Goal: Book appointment/travel/reservation

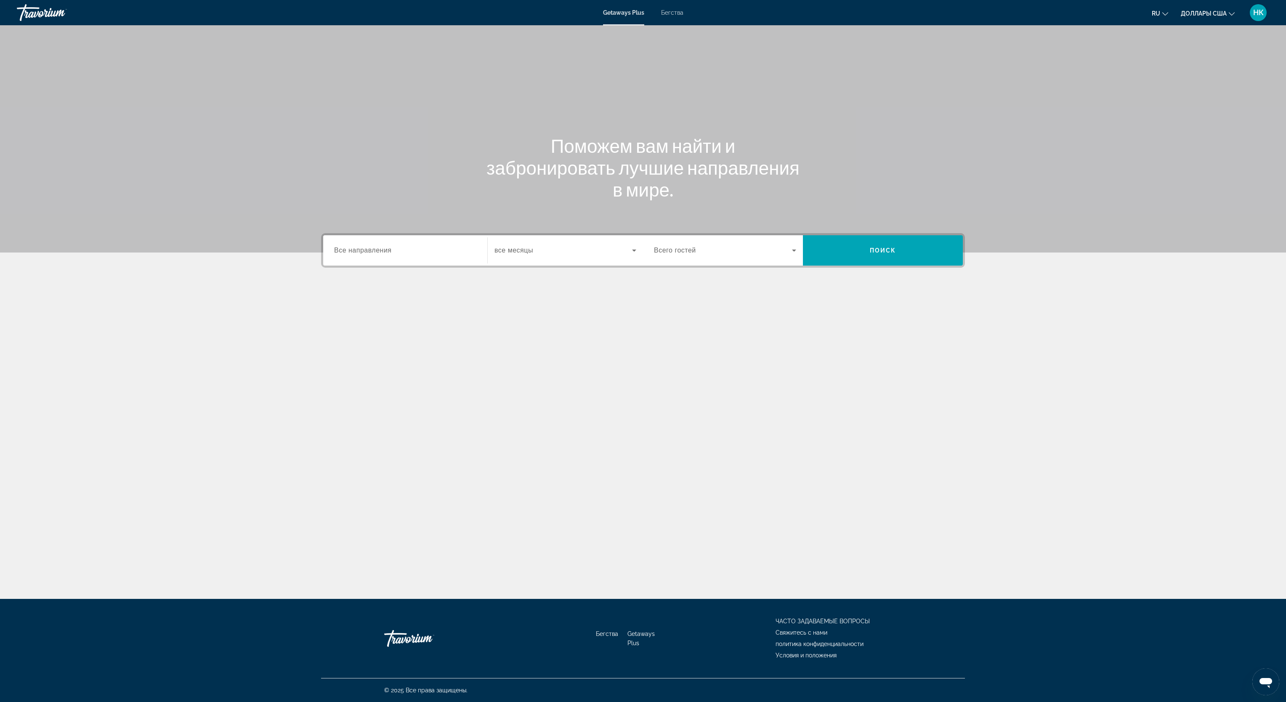
click at [555, 239] on div "Виджет поиска" at bounding box center [566, 251] width 142 height 24
click at [528, 290] on mat-option "октябрь 2025 г." at bounding box center [565, 296] width 155 height 20
click at [700, 249] on span "Виджет поиска" at bounding box center [723, 250] width 138 height 10
click at [695, 295] on font "2 Путешественники" at bounding box center [681, 296] width 54 height 7
click at [861, 253] on span "Искать" at bounding box center [883, 250] width 160 height 20
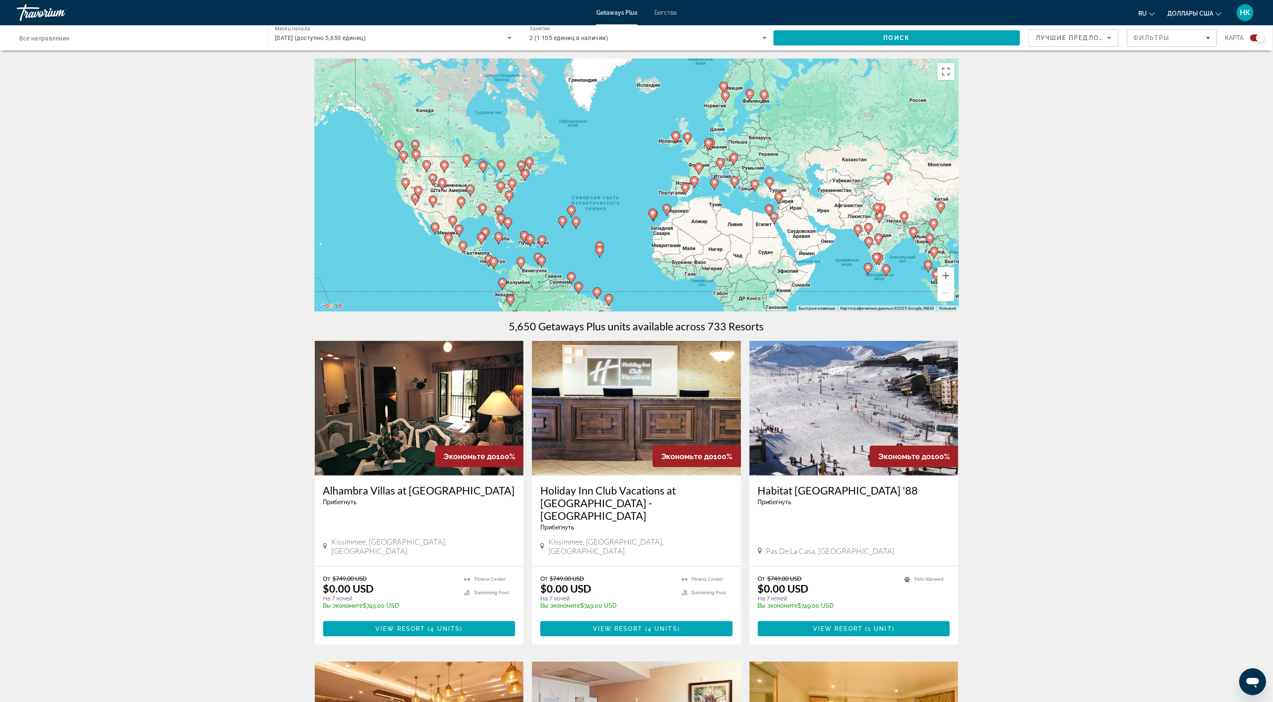
drag, startPoint x: 860, startPoint y: 204, endPoint x: 841, endPoint y: 216, distance: 22.9
click at [841, 216] on div "Чтобы активировать перетаскивание с помощью клавиатуры, нажмите Alt + Ввод. Пос…" at bounding box center [637, 185] width 644 height 253
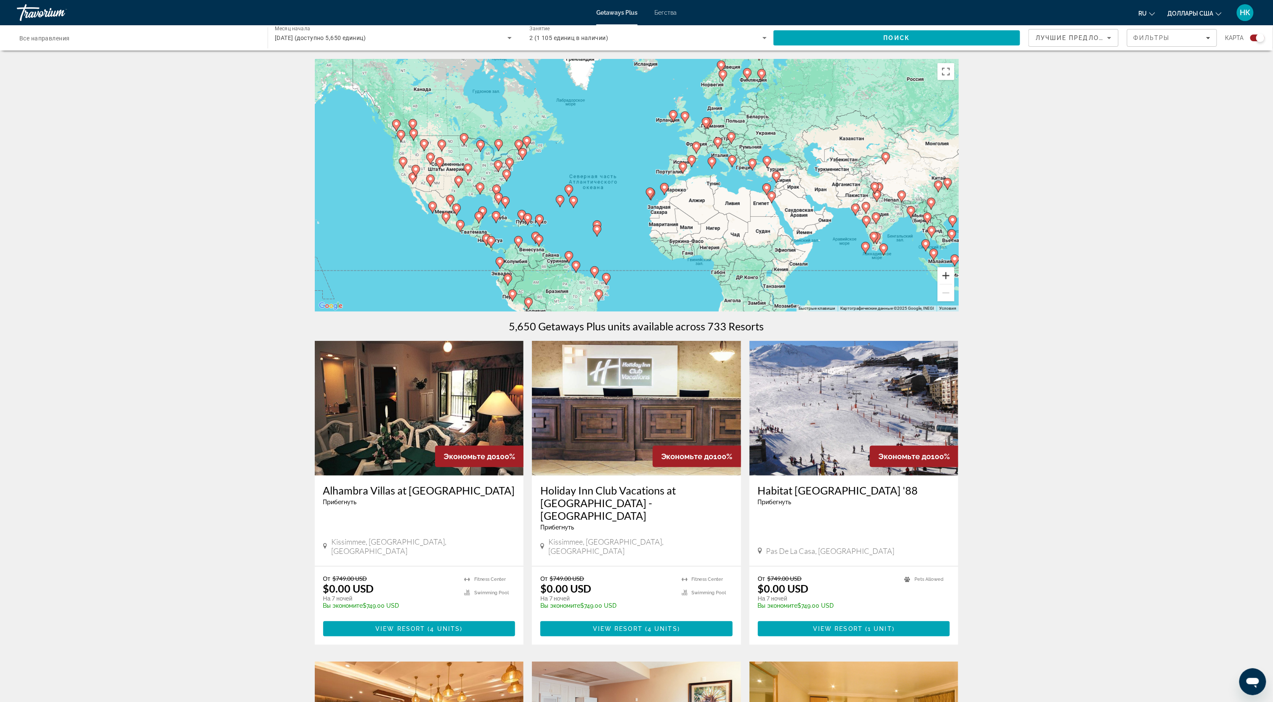
click at [945, 278] on button "Увеличить" at bounding box center [946, 275] width 17 height 17
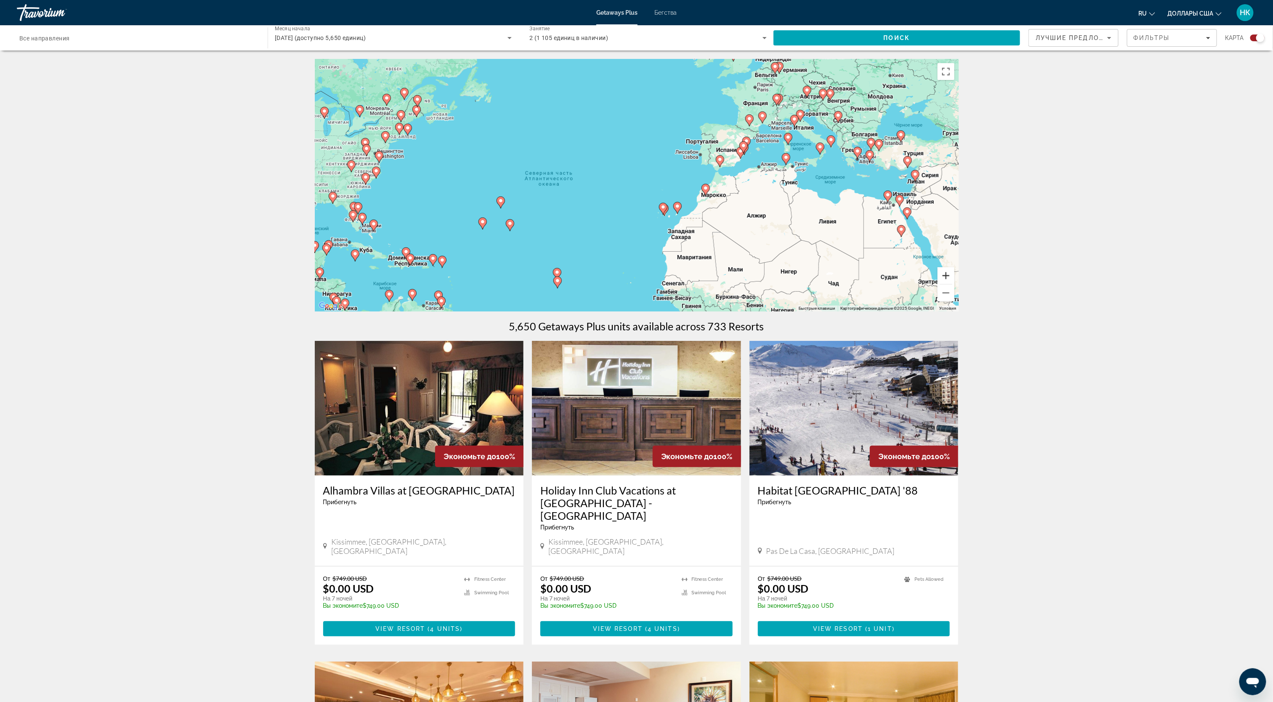
click at [948, 276] on button "Увеличить" at bounding box center [946, 275] width 17 height 17
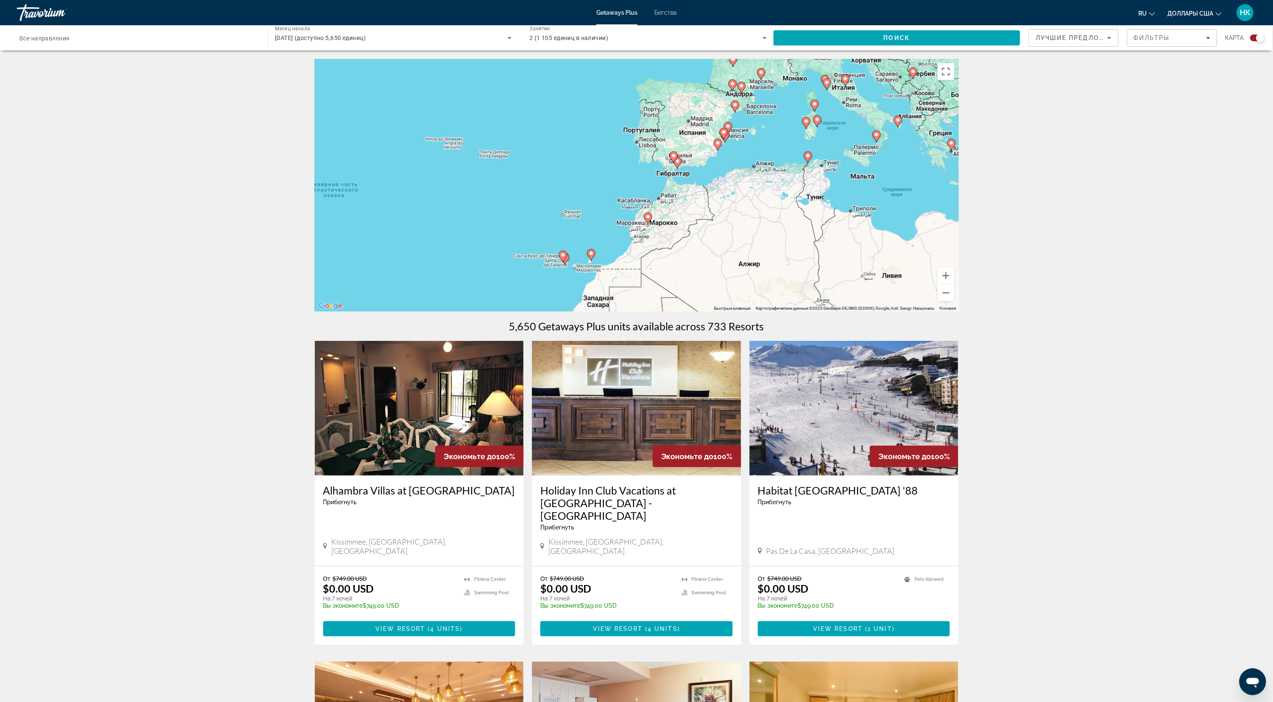
drag, startPoint x: 869, startPoint y: 195, endPoint x: 679, endPoint y: 229, distance: 192.4
click at [679, 229] on div "Чтобы активировать перетаскивание с помощью клавиатуры, нажмите Alt + Ввод. Пос…" at bounding box center [637, 185] width 644 height 253
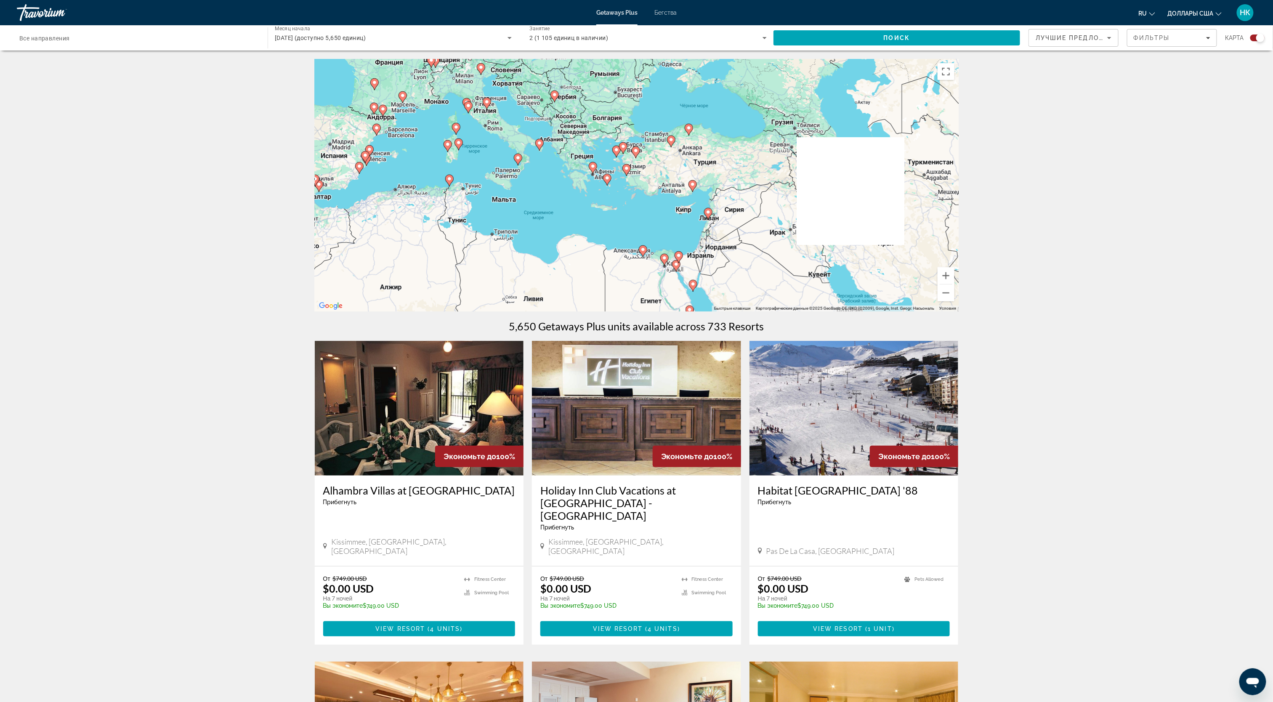
drag, startPoint x: 899, startPoint y: 192, endPoint x: 623, endPoint y: 197, distance: 275.8
click at [623, 197] on div "Чтобы активировать перетаскивание с помощью клавиатуры, нажмите Alt + Ввод. Пос…" at bounding box center [637, 185] width 644 height 253
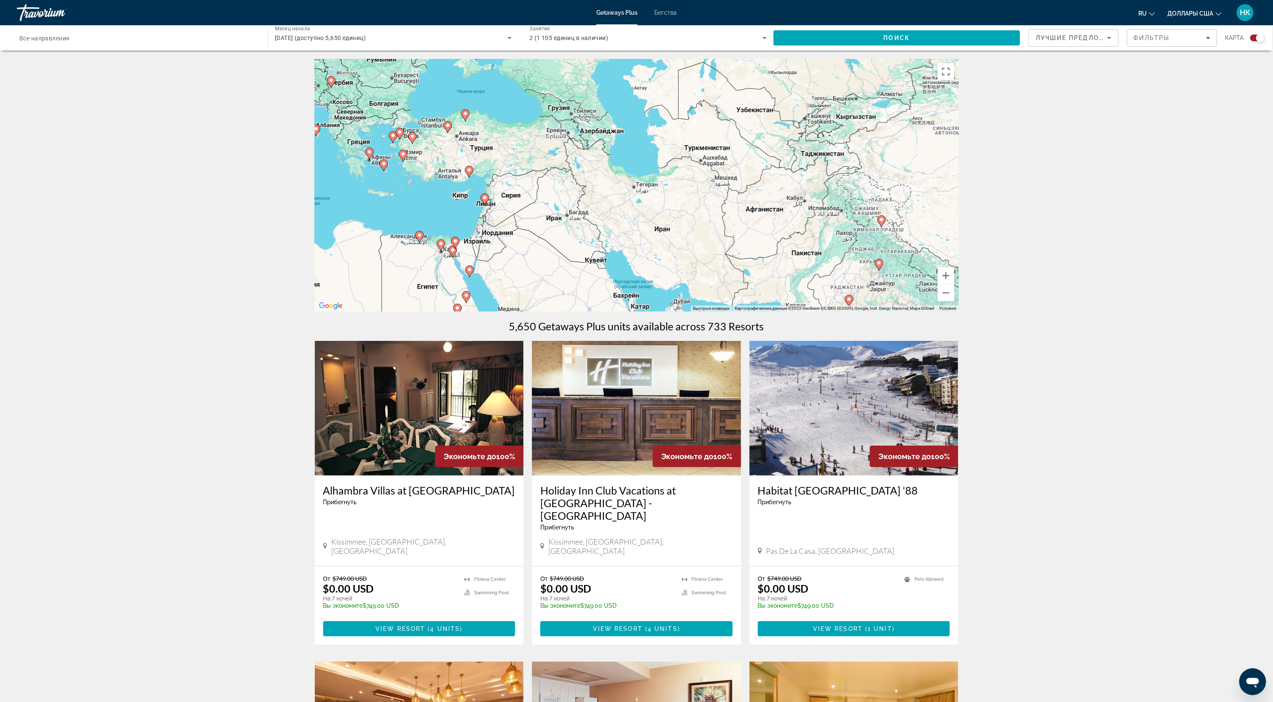
drag, startPoint x: 792, startPoint y: 191, endPoint x: 557, endPoint y: 173, distance: 235.1
click at [557, 173] on div "Чтобы активировать перетаскивание с помощью клавиатуры, нажмите Alt + Ввод. Пос…" at bounding box center [637, 185] width 644 height 253
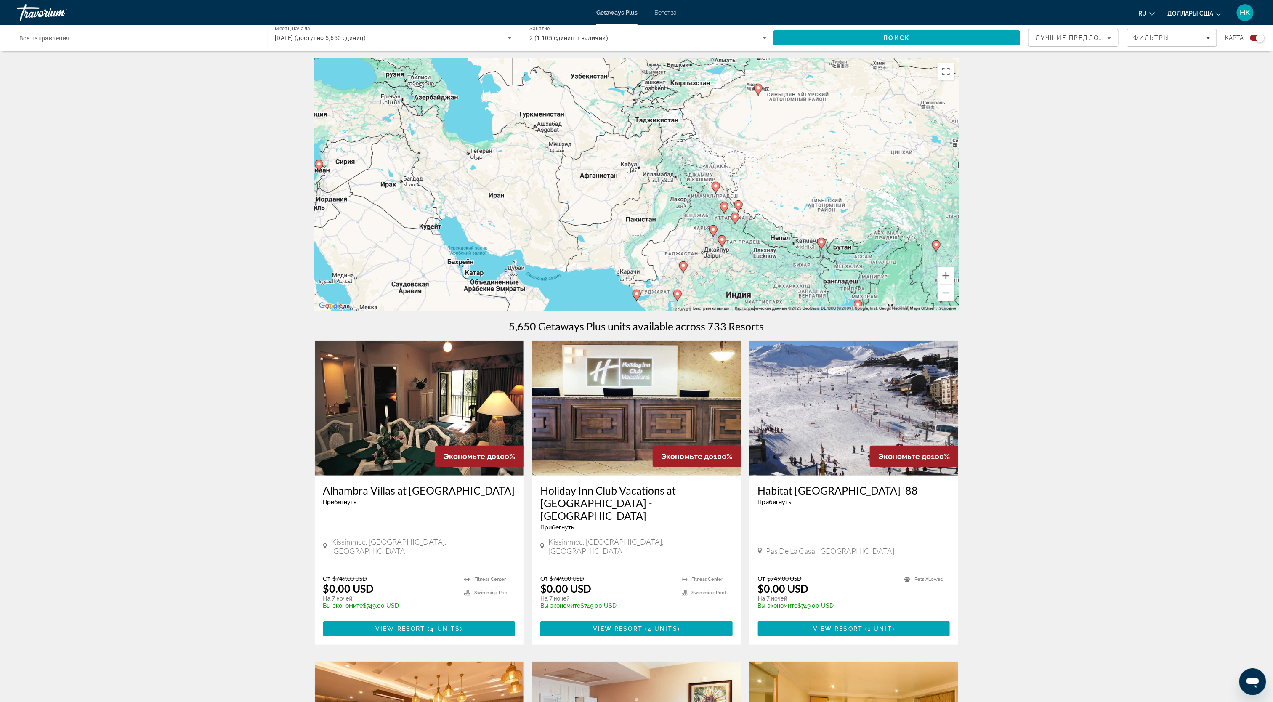
drag, startPoint x: 763, startPoint y: 197, endPoint x: 636, endPoint y: 169, distance: 129.4
click at [636, 169] on div "Чтобы активировать перетаскивание с помощью клавиатуры, нажмите Alt + Ввод. Пос…" at bounding box center [637, 185] width 644 height 253
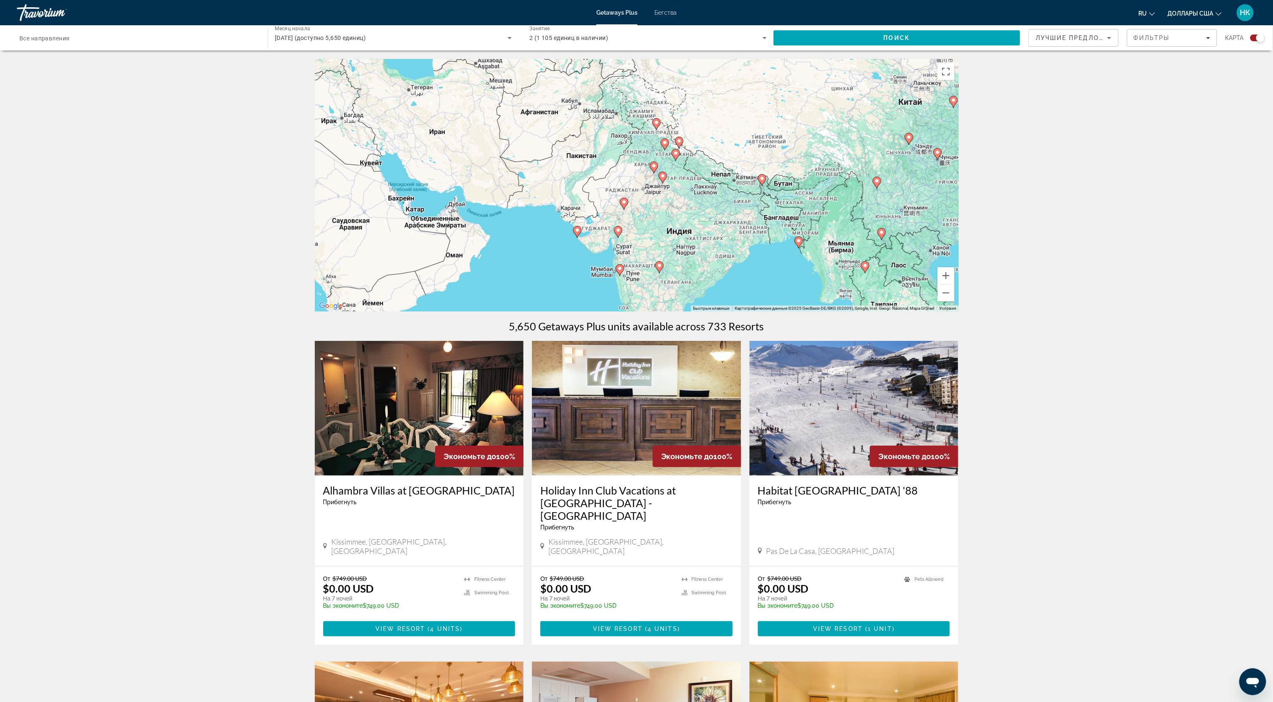
drag, startPoint x: 800, startPoint y: 211, endPoint x: 739, endPoint y: 147, distance: 88.1
click at [739, 147] on div "Чтобы активировать перетаскивание с помощью клавиатуры, нажмите Alt + Ввод. Пос…" at bounding box center [637, 185] width 644 height 253
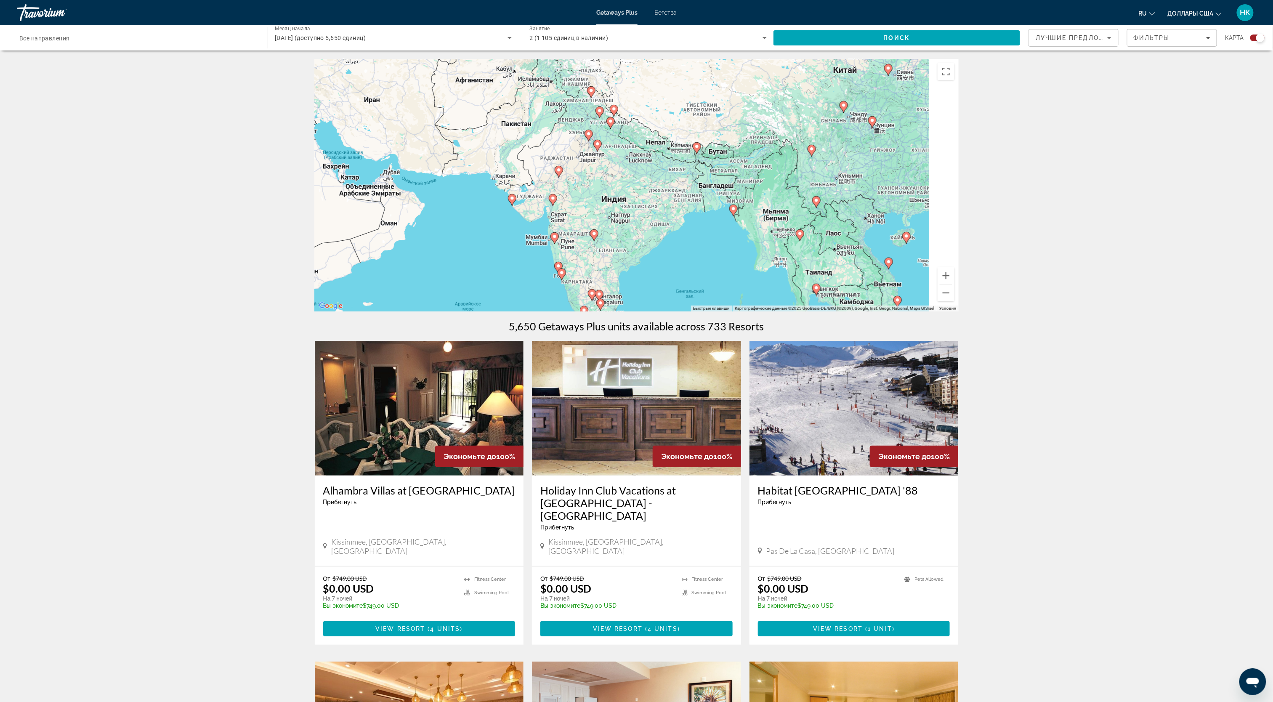
drag, startPoint x: 764, startPoint y: 236, endPoint x: 623, endPoint y: 167, distance: 157.0
click at [623, 167] on div "Чтобы активировать перетаскивание с помощью клавиатуры, нажмите Alt + Ввод. Пос…" at bounding box center [637, 185] width 644 height 253
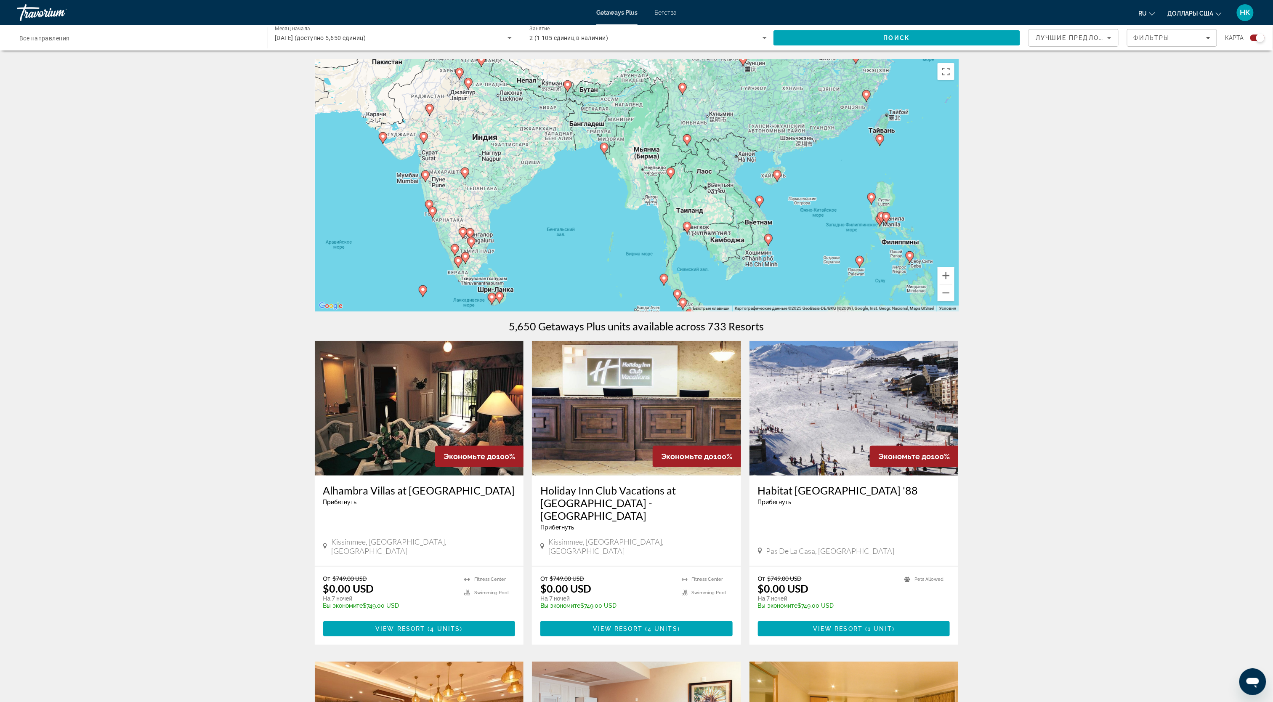
click at [776, 177] on image "Основное содержание" at bounding box center [777, 174] width 5 height 5
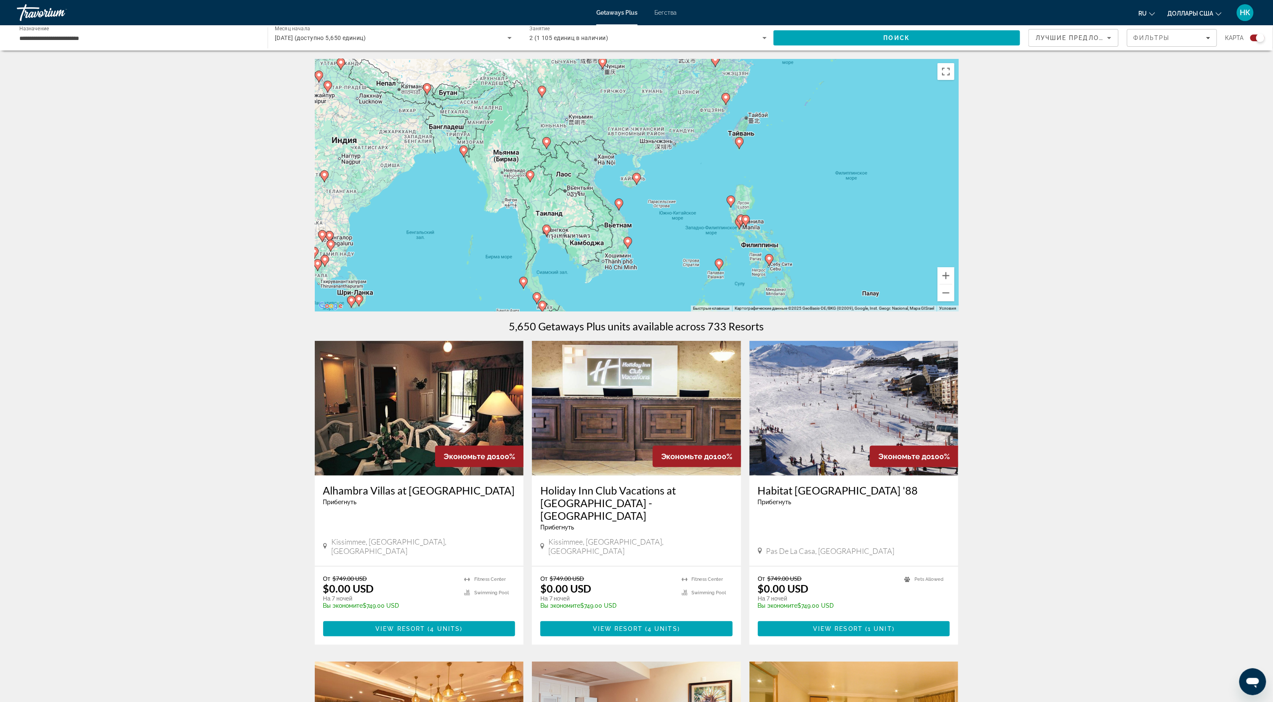
click at [636, 177] on image "Основное содержание" at bounding box center [636, 177] width 5 height 5
type input "**********"
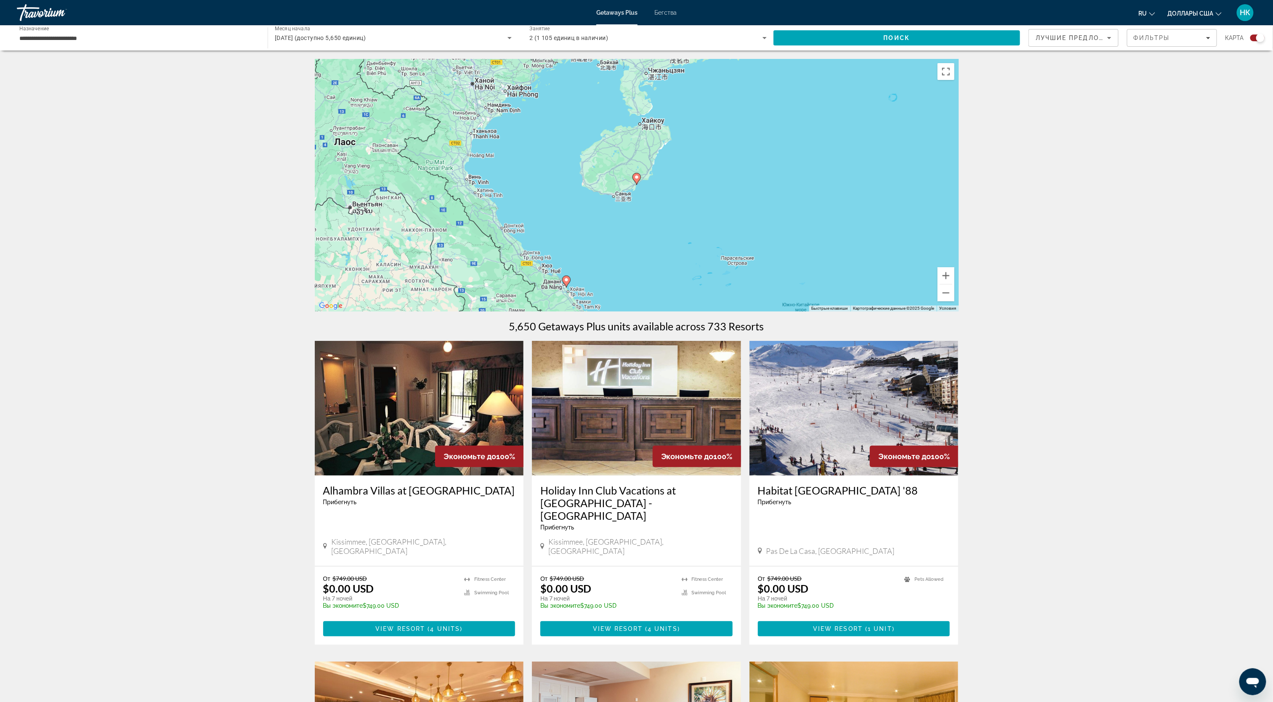
click at [638, 180] on image "Основное содержание" at bounding box center [636, 177] width 5 height 5
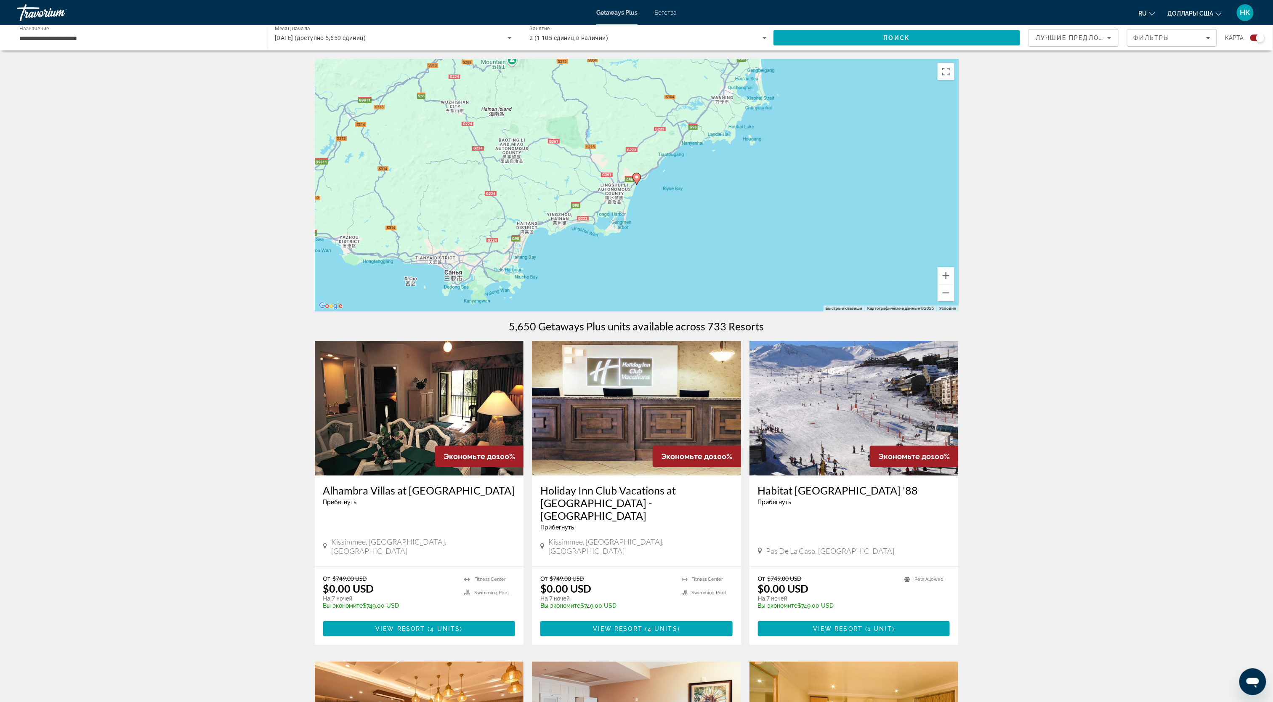
click at [636, 178] on image "Основное содержание" at bounding box center [636, 177] width 5 height 5
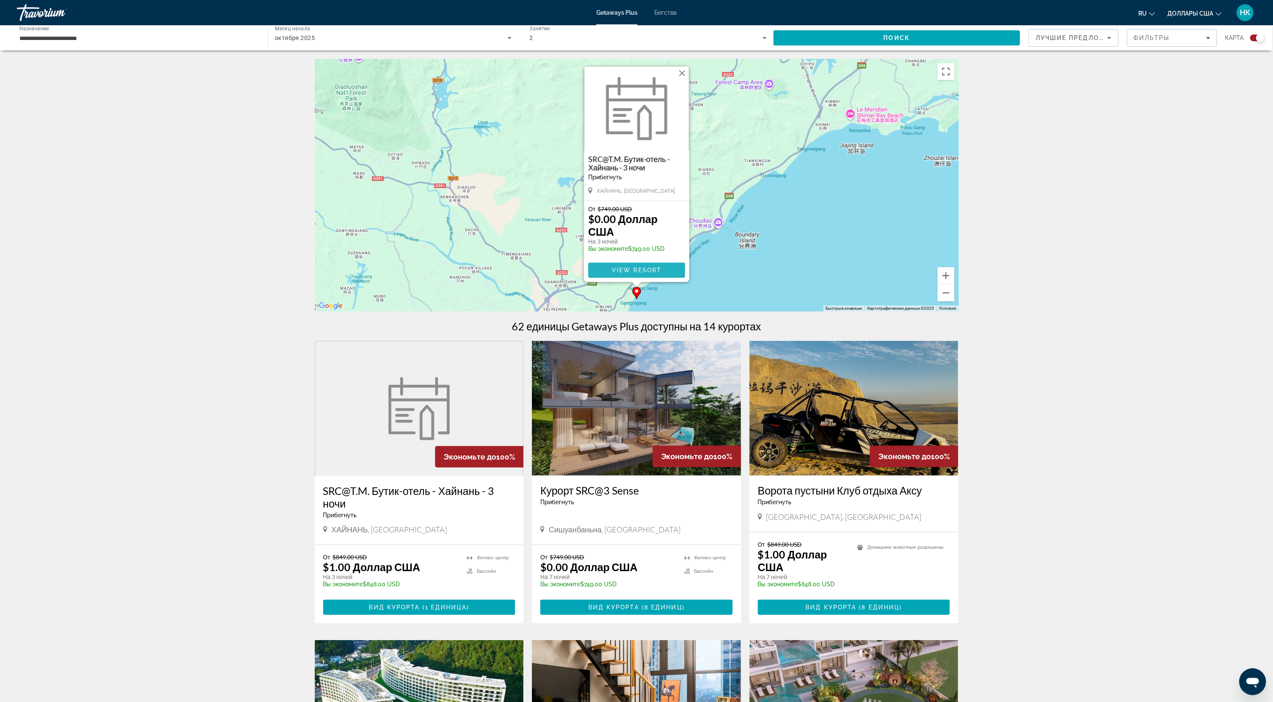
click at [643, 269] on span "View Resort" at bounding box center [637, 270] width 50 height 7
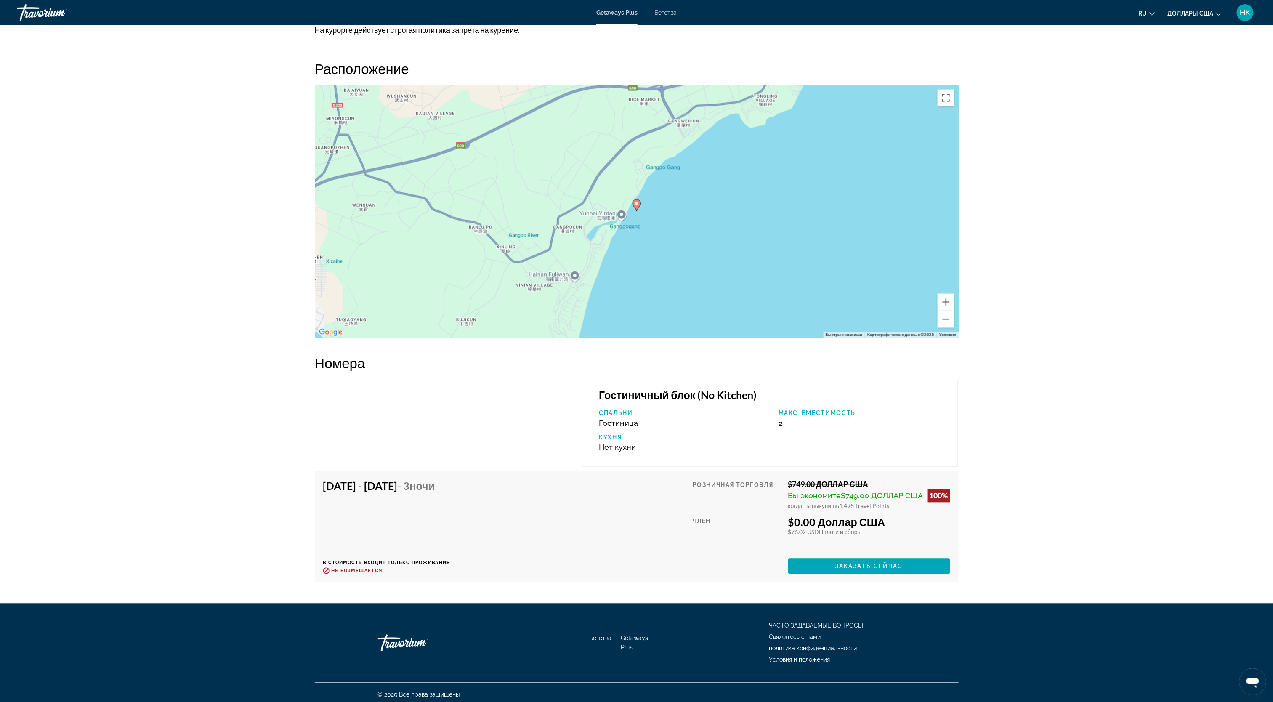
scroll to position [855, 0]
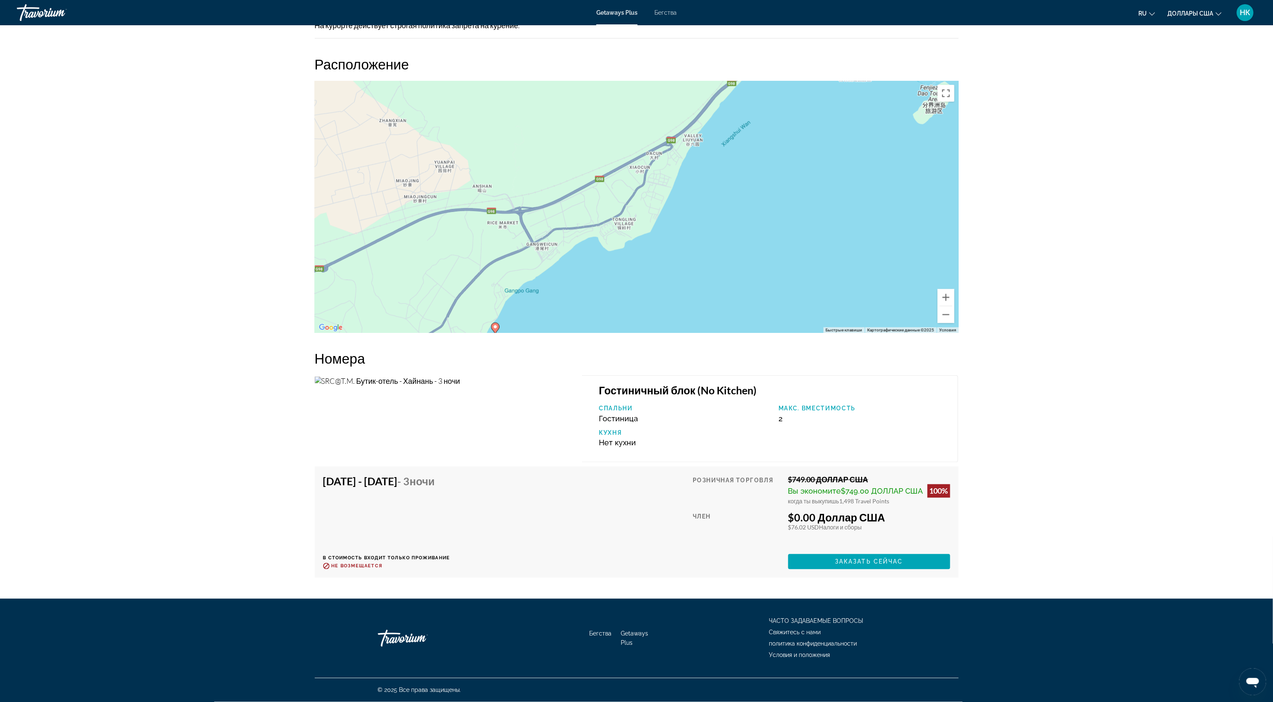
drag, startPoint x: 886, startPoint y: 145, endPoint x: 695, endPoint y: 278, distance: 233.1
click at [695, 278] on div "Чтобы активировать перетаскивание с помощью клавиатуры, нажмите Alt + Ввод. Пос…" at bounding box center [637, 207] width 644 height 253
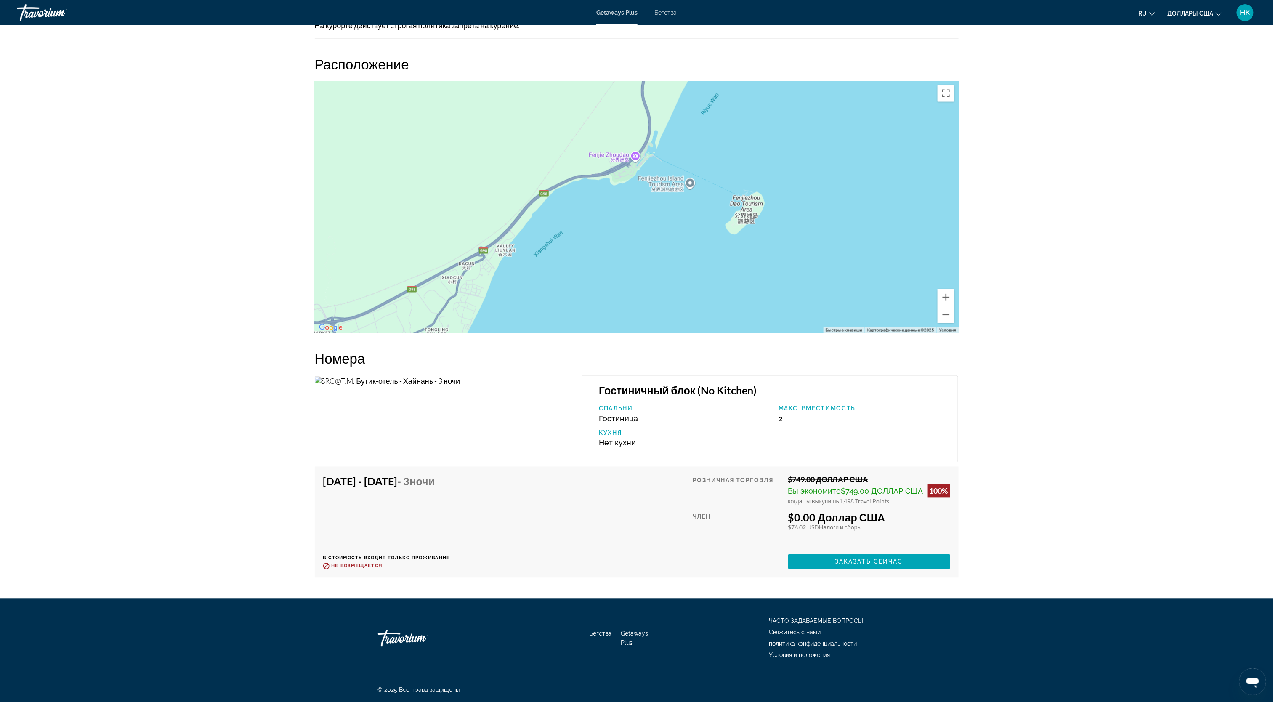
drag, startPoint x: 779, startPoint y: 161, endPoint x: 709, endPoint y: 262, distance: 123.1
click at [709, 262] on div "Чтобы активировать перетаскивание с помощью клавиатуры, нажмите Alt + Ввод. Пос…" at bounding box center [637, 207] width 644 height 253
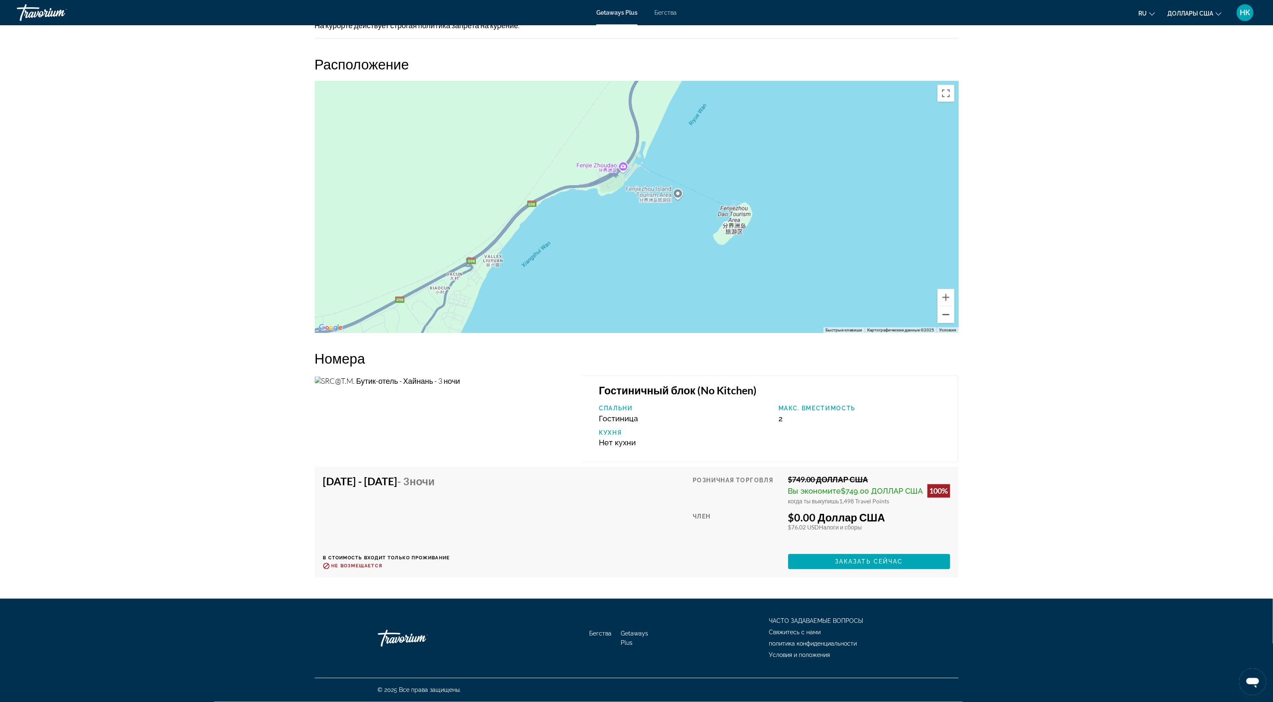
click at [950, 308] on button "Уменьшить" at bounding box center [946, 314] width 17 height 17
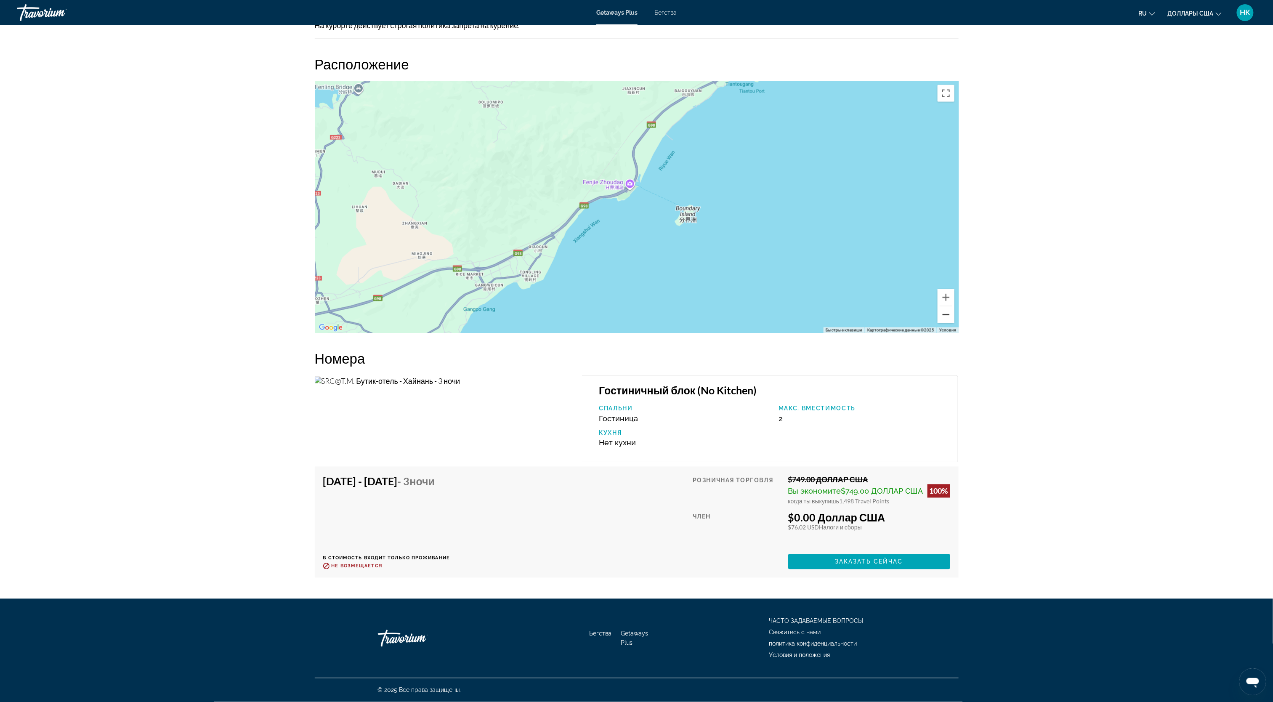
click at [949, 312] on button "Уменьшить" at bounding box center [946, 314] width 17 height 17
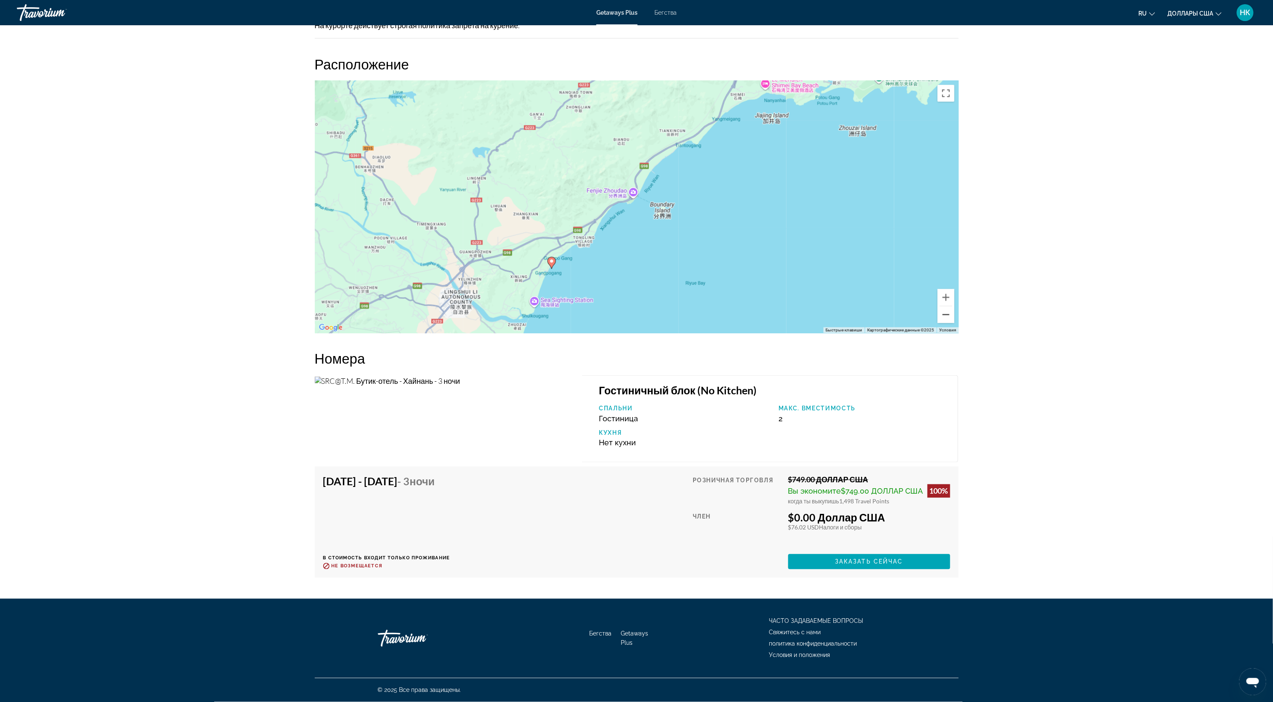
click at [949, 312] on button "Уменьшить" at bounding box center [946, 314] width 17 height 17
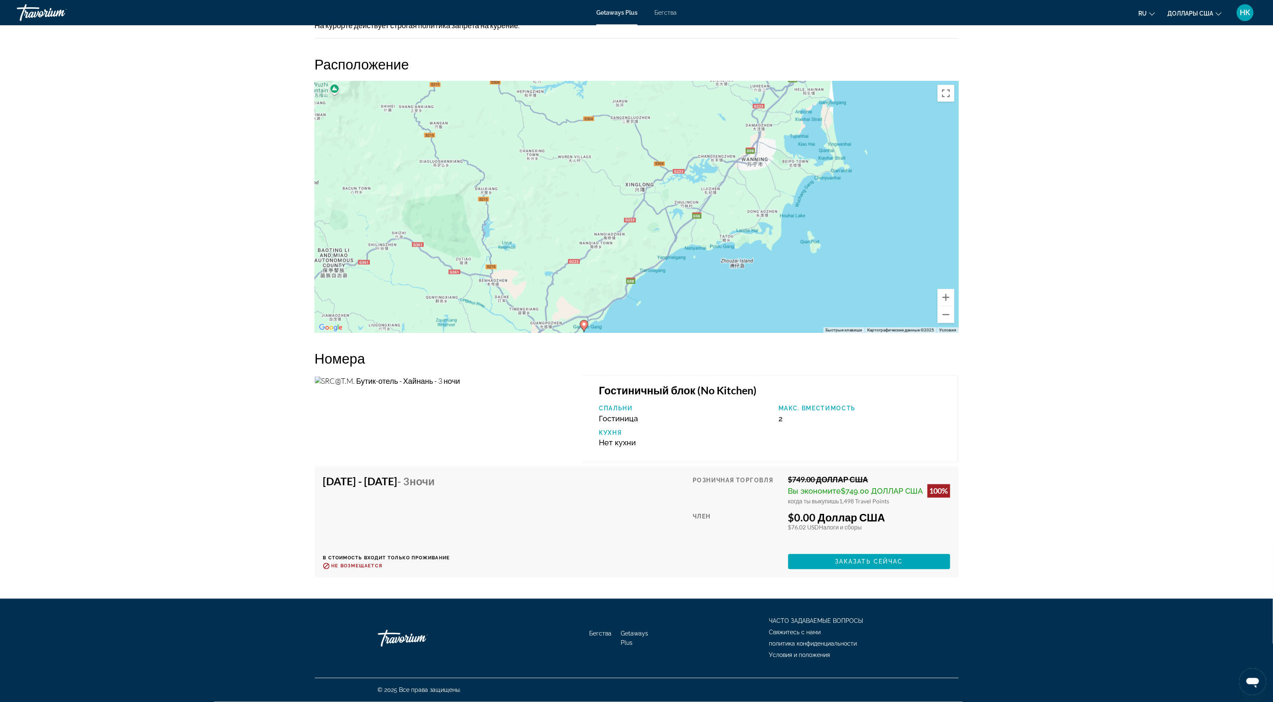
drag, startPoint x: 825, startPoint y: 171, endPoint x: 815, endPoint y: 268, distance: 96.9
click at [815, 268] on div "Чтобы активировать перетаскивание с помощью клавиатуры, нажмите Alt + Ввод. Пос…" at bounding box center [637, 207] width 644 height 253
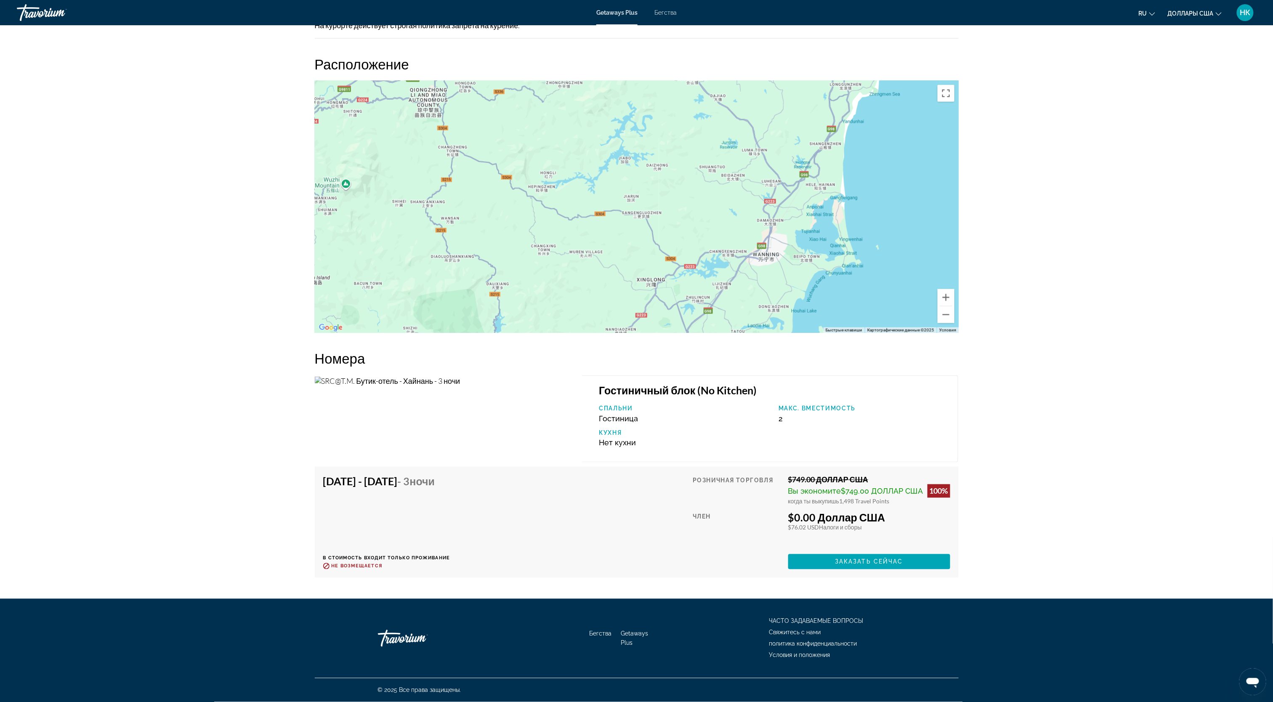
drag, startPoint x: 806, startPoint y: 194, endPoint x: 824, endPoint y: 259, distance: 67.7
click at [824, 259] on div "Чтобы активировать перетаскивание с помощью клавиатуры, нажмите Alt + Ввод. Пос…" at bounding box center [637, 207] width 644 height 253
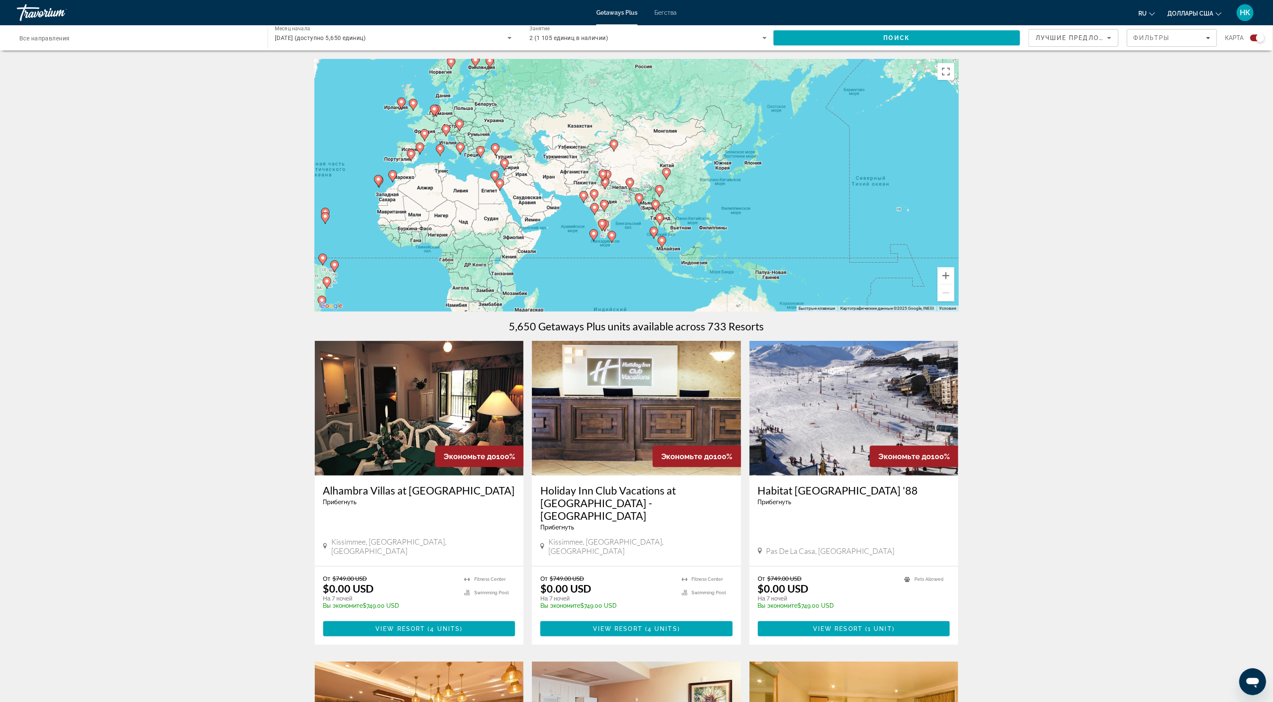
drag, startPoint x: 939, startPoint y: 186, endPoint x: 648, endPoint y: 184, distance: 290.9
click at [648, 184] on div "Чтобы активировать перетаскивание с помощью клавиатуры, нажмите Alt + Ввод. Пос…" at bounding box center [637, 185] width 644 height 253
click at [945, 277] on button "Увеличить" at bounding box center [946, 275] width 17 height 17
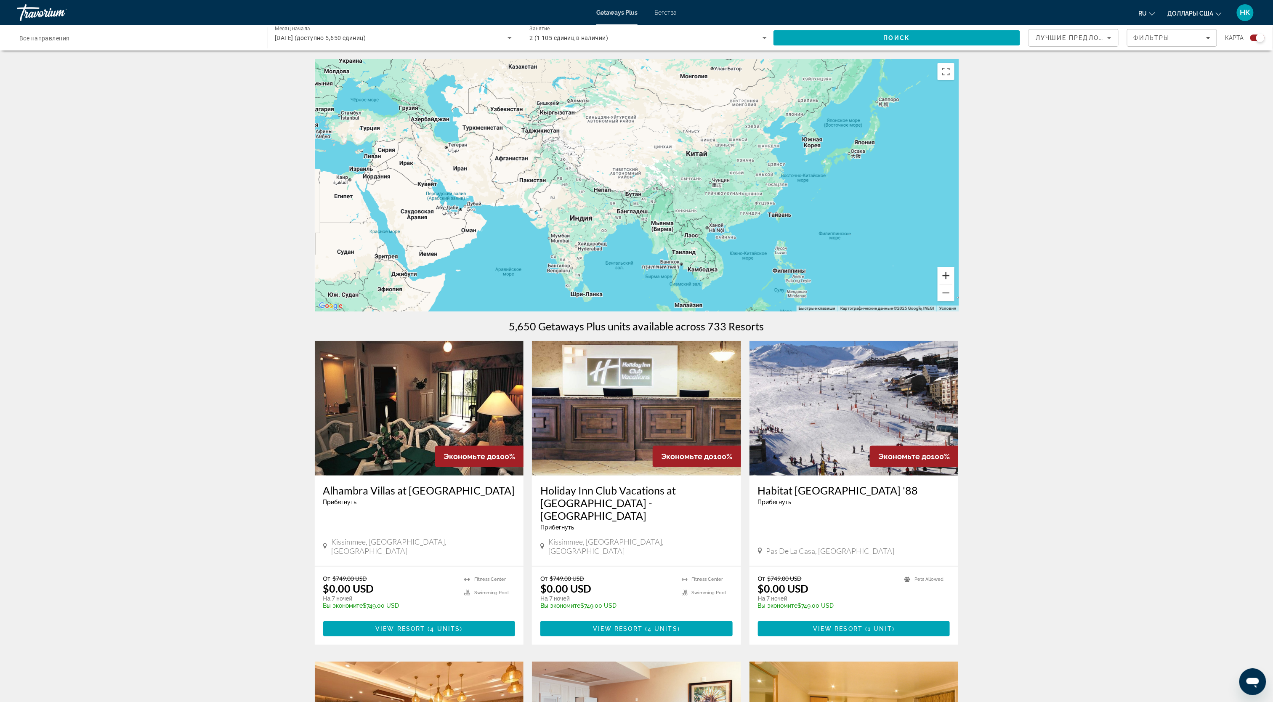
click at [948, 275] on button "Увеличить" at bounding box center [946, 275] width 17 height 17
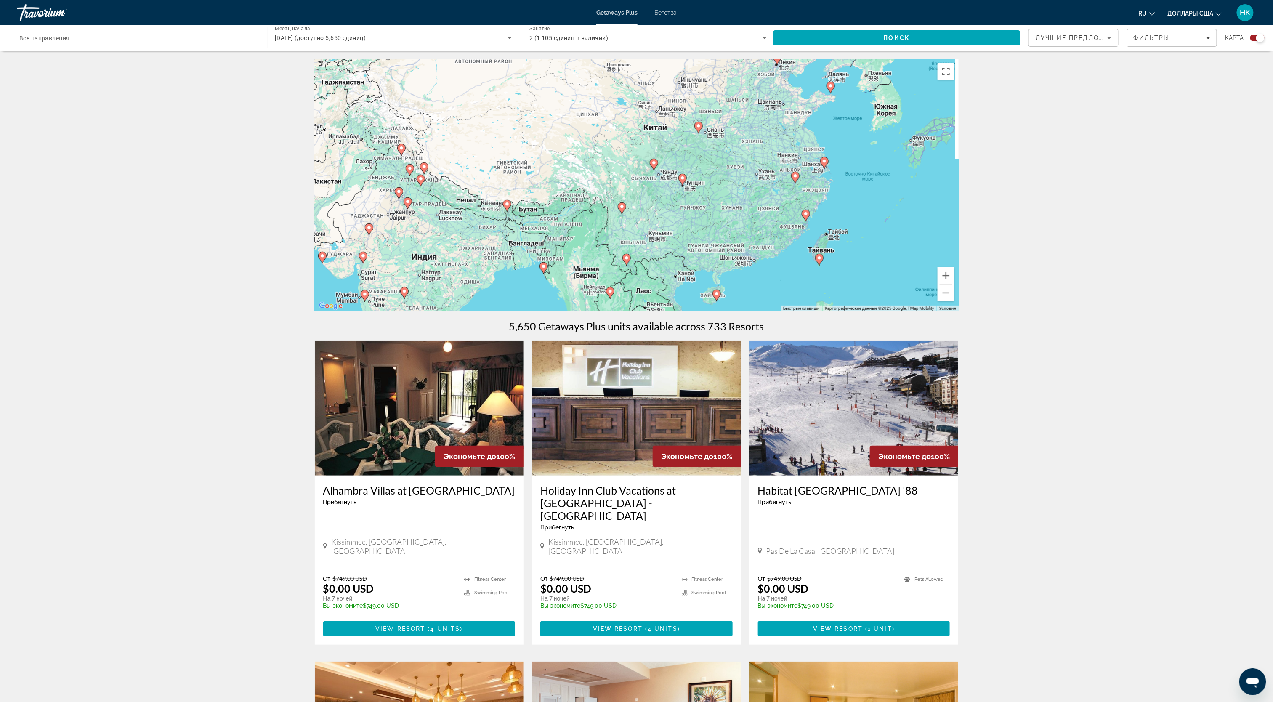
drag, startPoint x: 859, startPoint y: 239, endPoint x: 754, endPoint y: 245, distance: 105.8
click at [754, 245] on div "Чтобы активировать перетаскивание с помощью клавиатуры, нажмите Alt + Ввод. Пос…" at bounding box center [637, 185] width 644 height 253
drag, startPoint x: 950, startPoint y: 274, endPoint x: 942, endPoint y: 280, distance: 9.9
click at [949, 278] on button "Увеличить" at bounding box center [946, 275] width 17 height 17
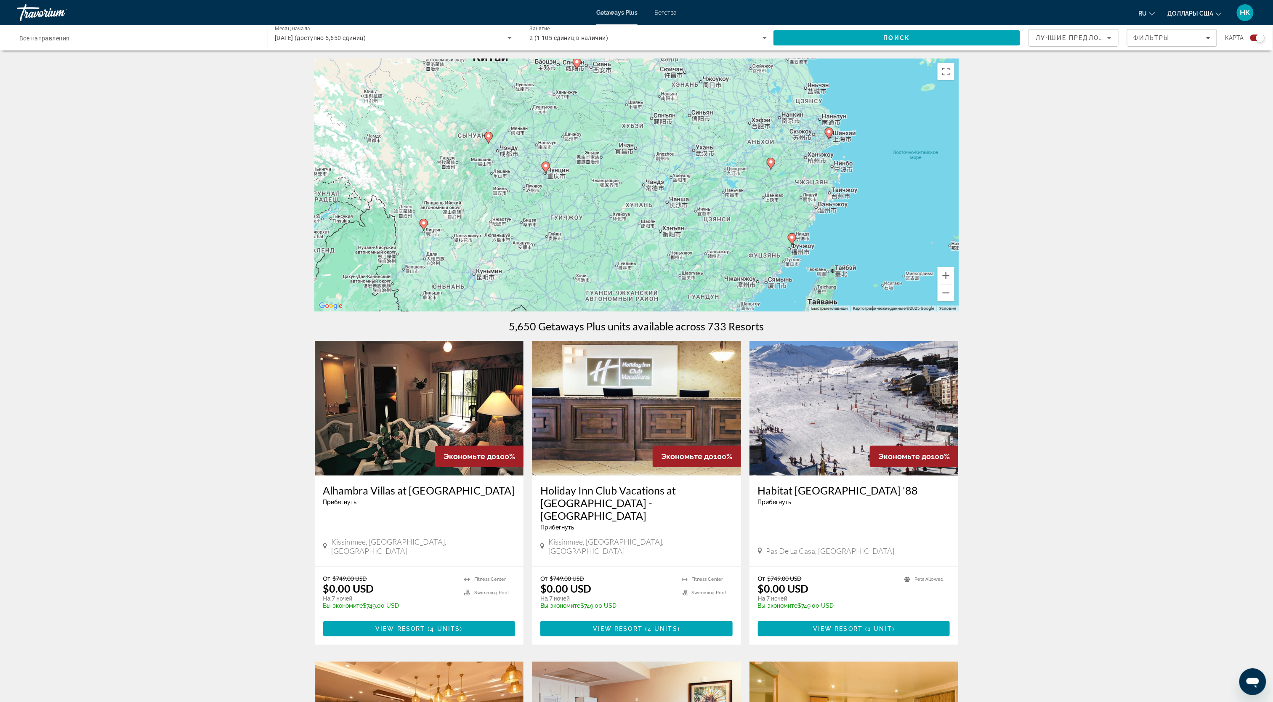
drag, startPoint x: 788, startPoint y: 240, endPoint x: 683, endPoint y: 229, distance: 105.8
click at [683, 229] on div "Чтобы активировать перетаскивание с помощью клавиатуры, нажмите Alt + Ввод. Пос…" at bounding box center [637, 185] width 644 height 253
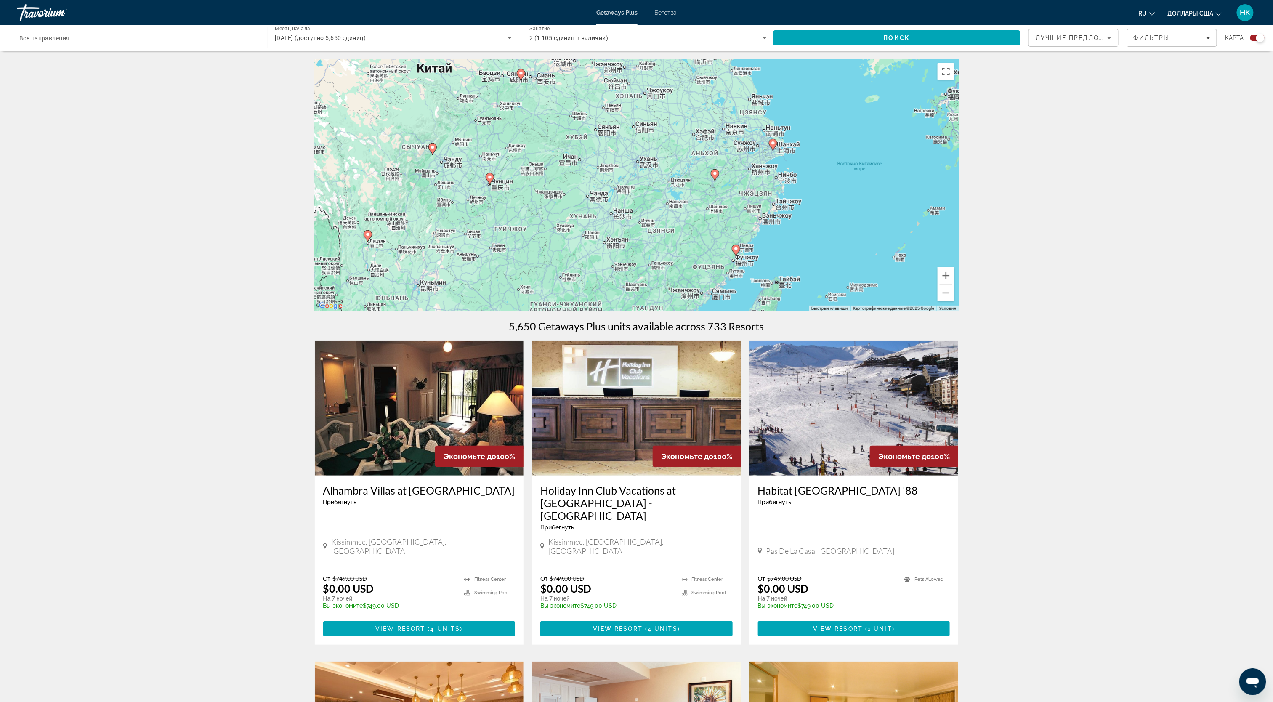
drag, startPoint x: 830, startPoint y: 225, endPoint x: 774, endPoint y: 236, distance: 57.0
click at [774, 236] on div "Чтобы активировать перетаскивание с помощью клавиатуры, нажмите Alt + Ввод. Пос…" at bounding box center [637, 185] width 644 height 253
click at [775, 150] on gmp-advanced-marker "Основное содержание" at bounding box center [773, 144] width 8 height 13
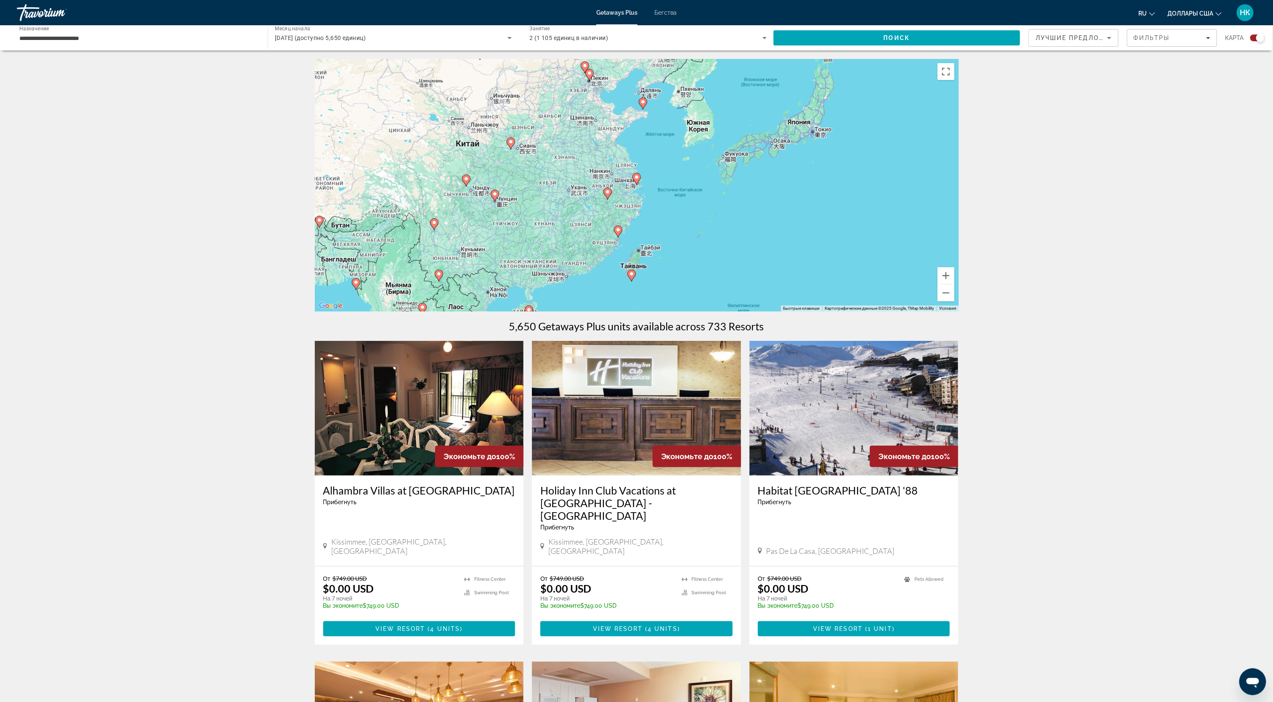
click at [638, 178] on image "Основное содержание" at bounding box center [636, 177] width 5 height 5
type input "**********"
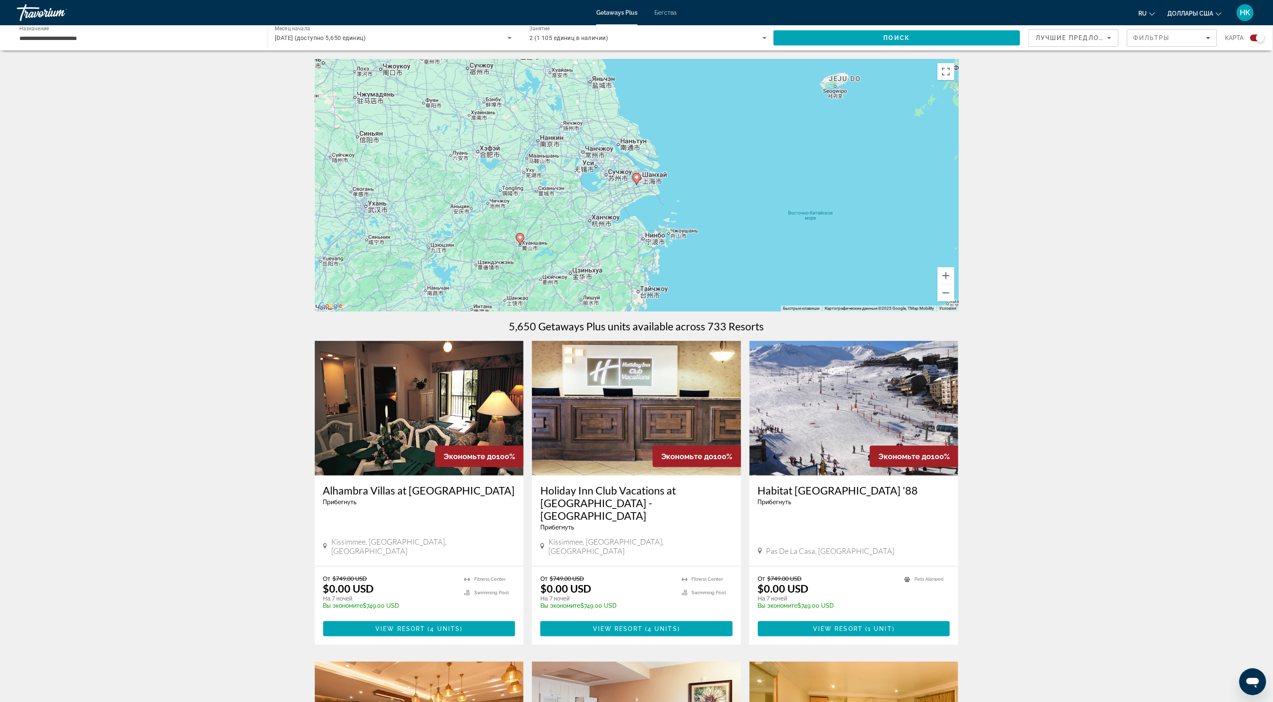
click at [637, 177] on image "Основное содержание" at bounding box center [636, 177] width 5 height 5
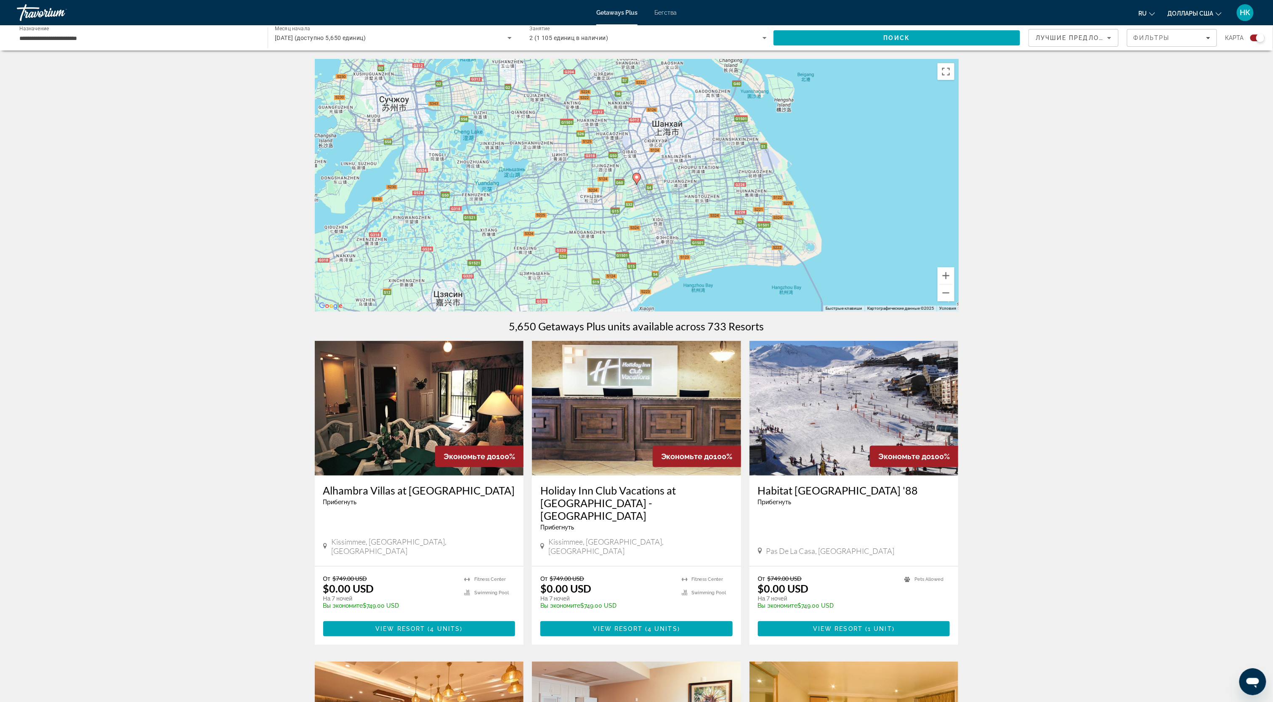
click at [636, 181] on icon "Основное содержание" at bounding box center [637, 178] width 8 height 11
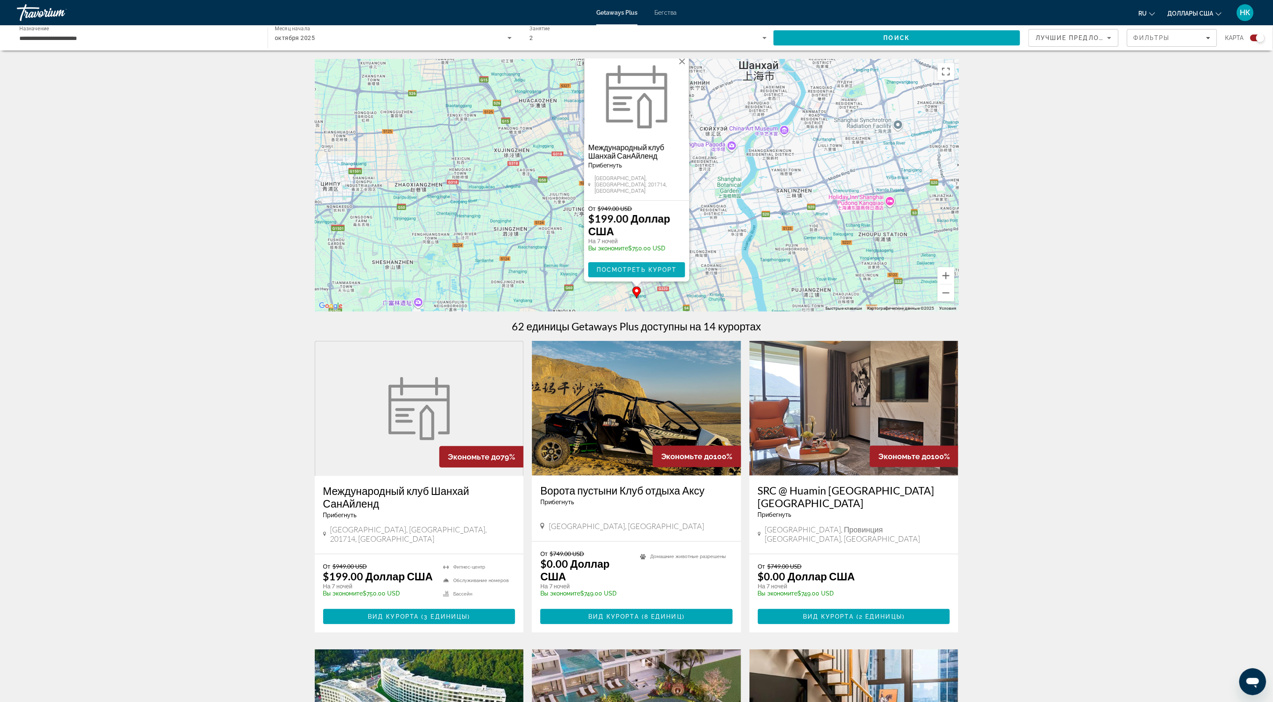
click at [654, 272] on span "Посмотреть курорт" at bounding box center [636, 269] width 80 height 7
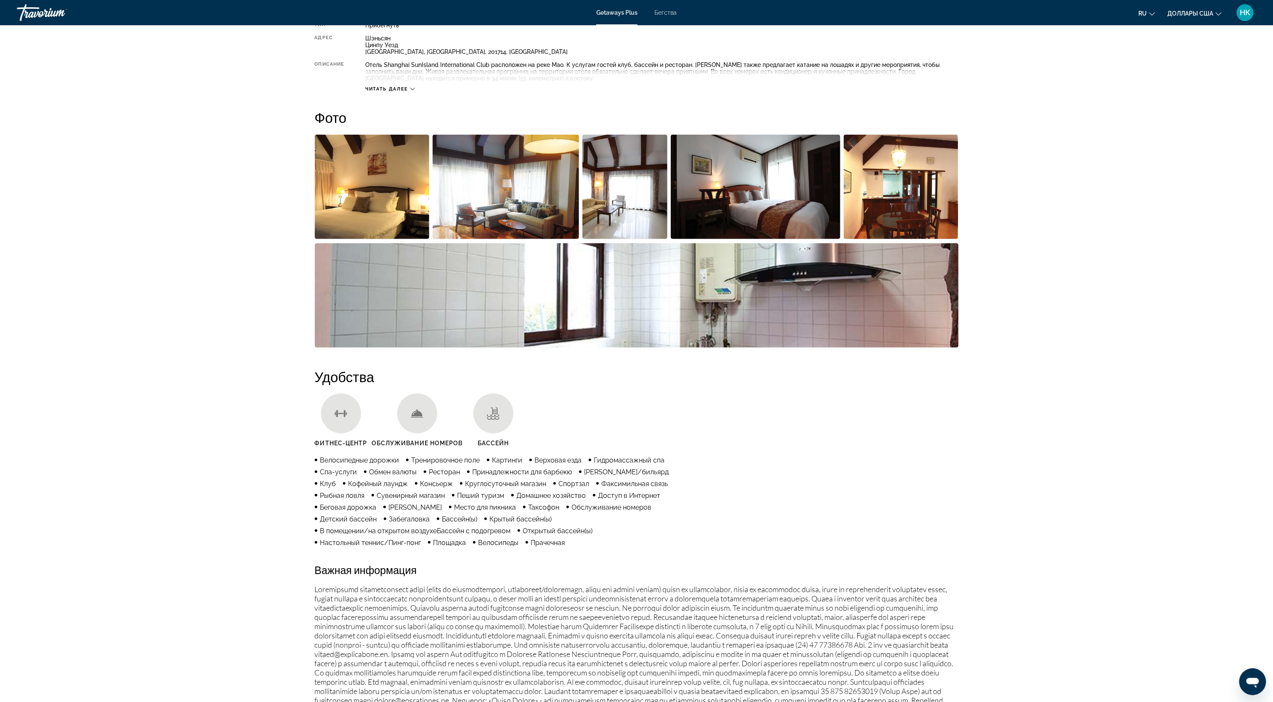
scroll to position [101, 0]
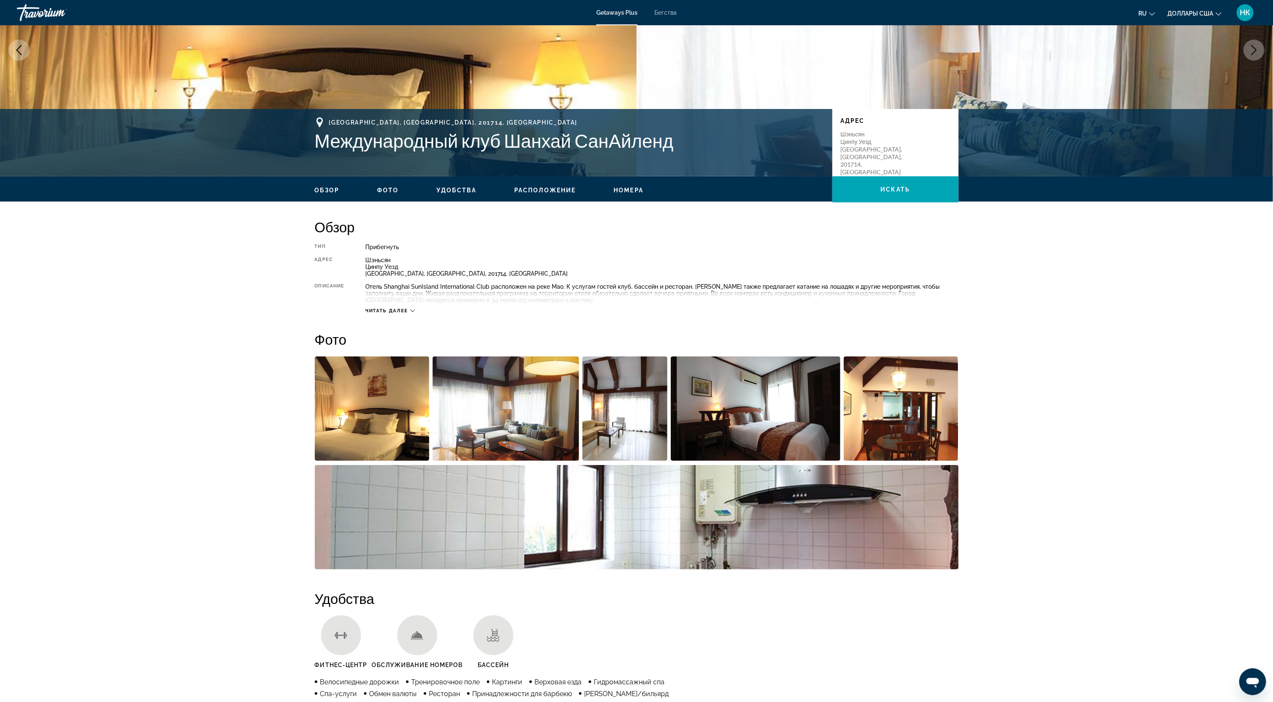
click at [13, 46] on button "Предыдущее изображение" at bounding box center [18, 50] width 21 height 21
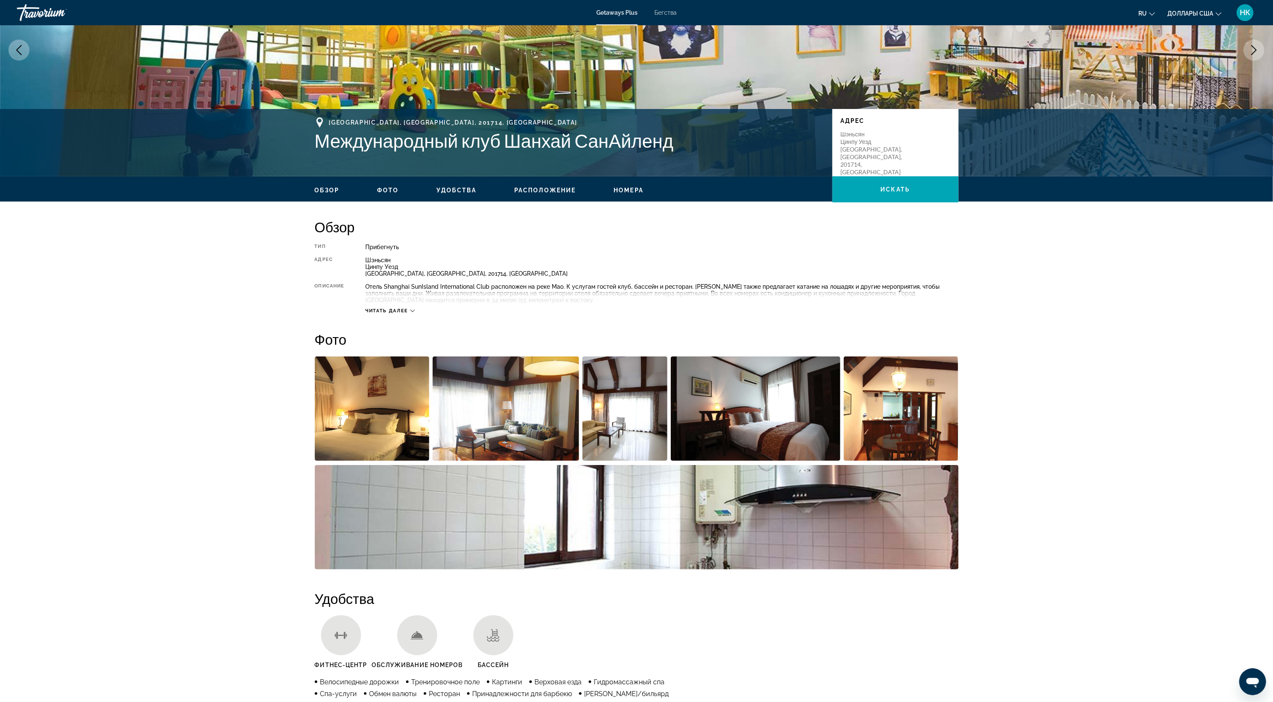
click at [19, 52] on icon "Предыдущее изображение" at bounding box center [18, 50] width 5 height 10
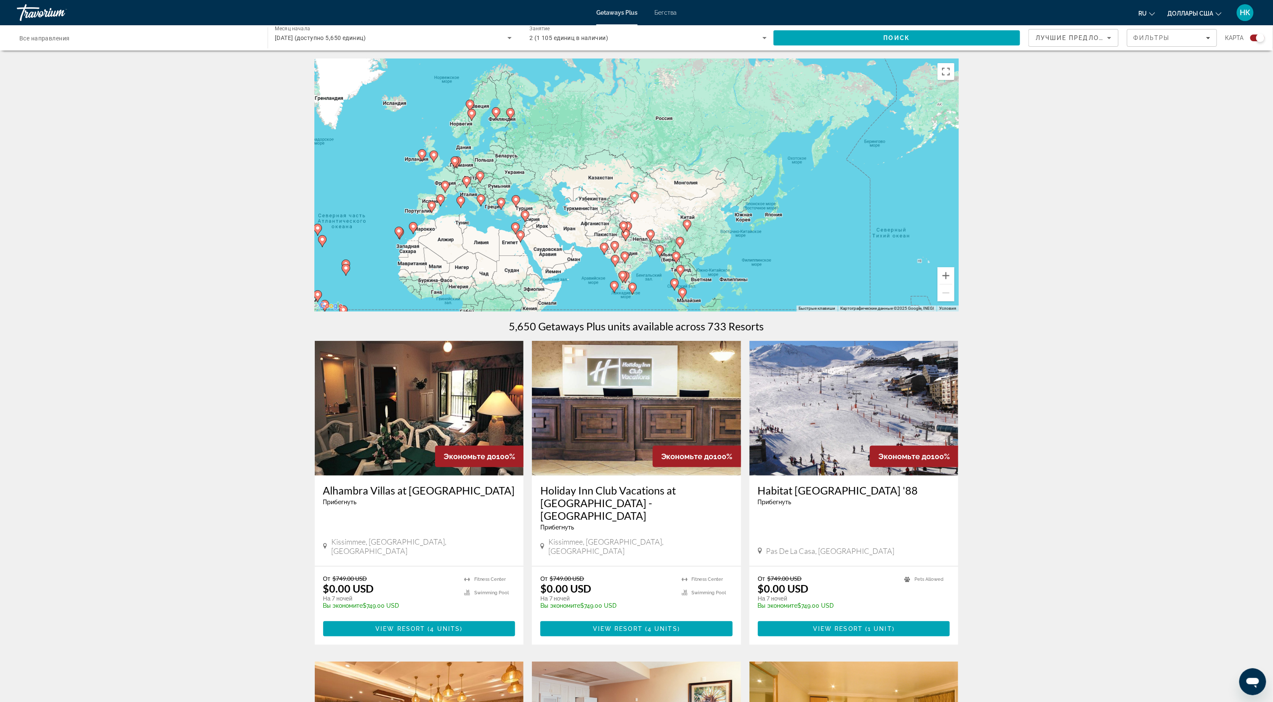
drag, startPoint x: 698, startPoint y: 188, endPoint x: 536, endPoint y: 218, distance: 165.1
click at [536, 218] on div "Чтобы активировать перетаскивание с помощью клавиатуры, нажмите Alt + Ввод. Пос…" at bounding box center [637, 185] width 644 height 253
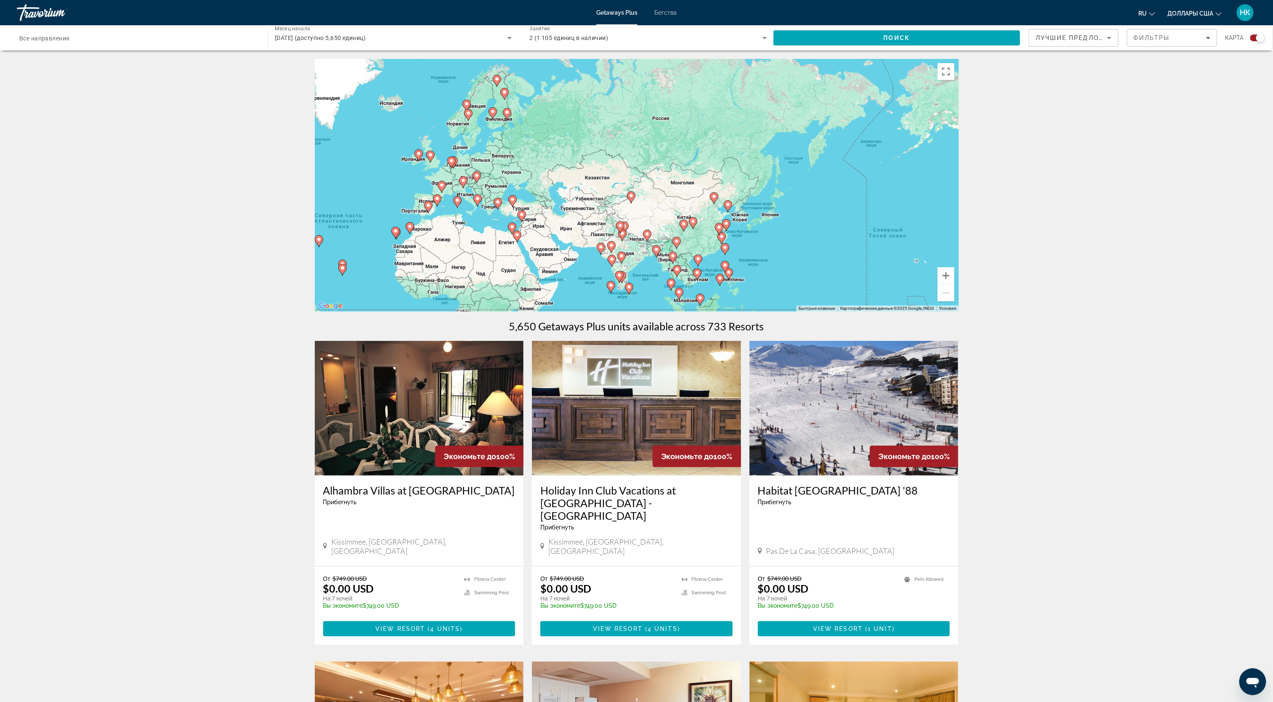
click at [682, 226] on image "Основное содержание" at bounding box center [684, 223] width 5 height 5
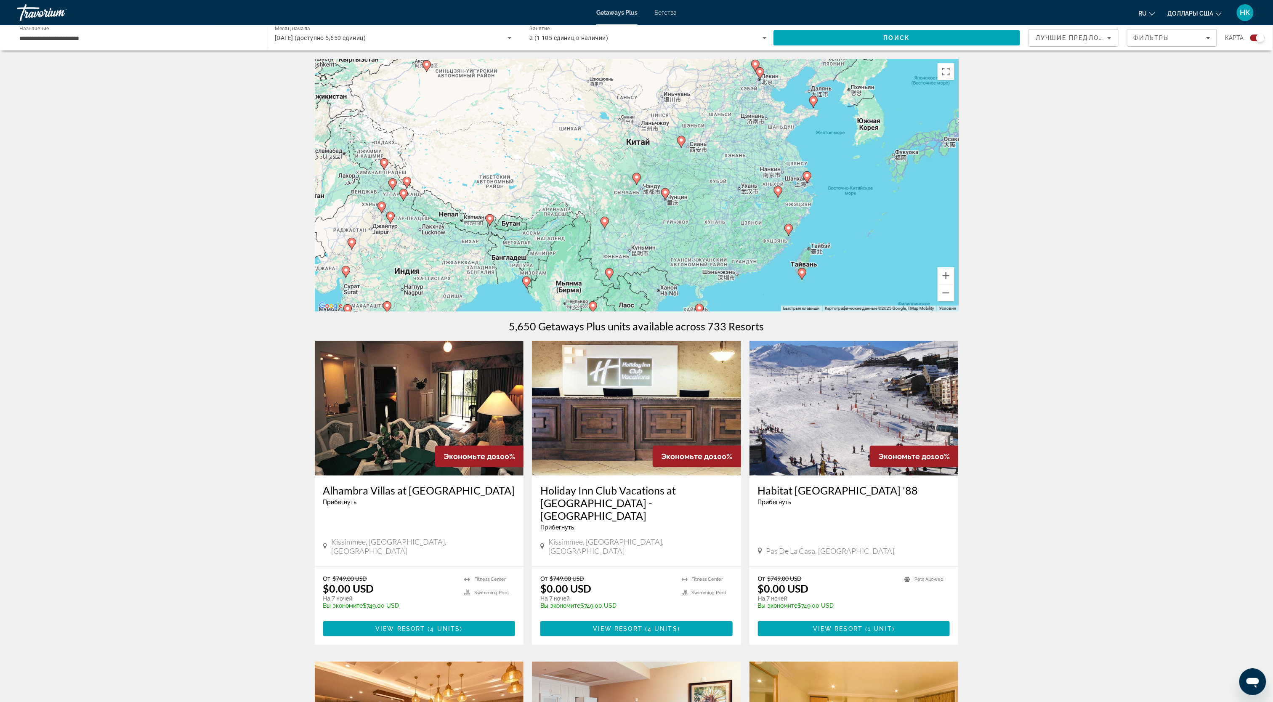
click at [663, 194] on image "Основное содержание" at bounding box center [665, 192] width 5 height 5
type input "**********"
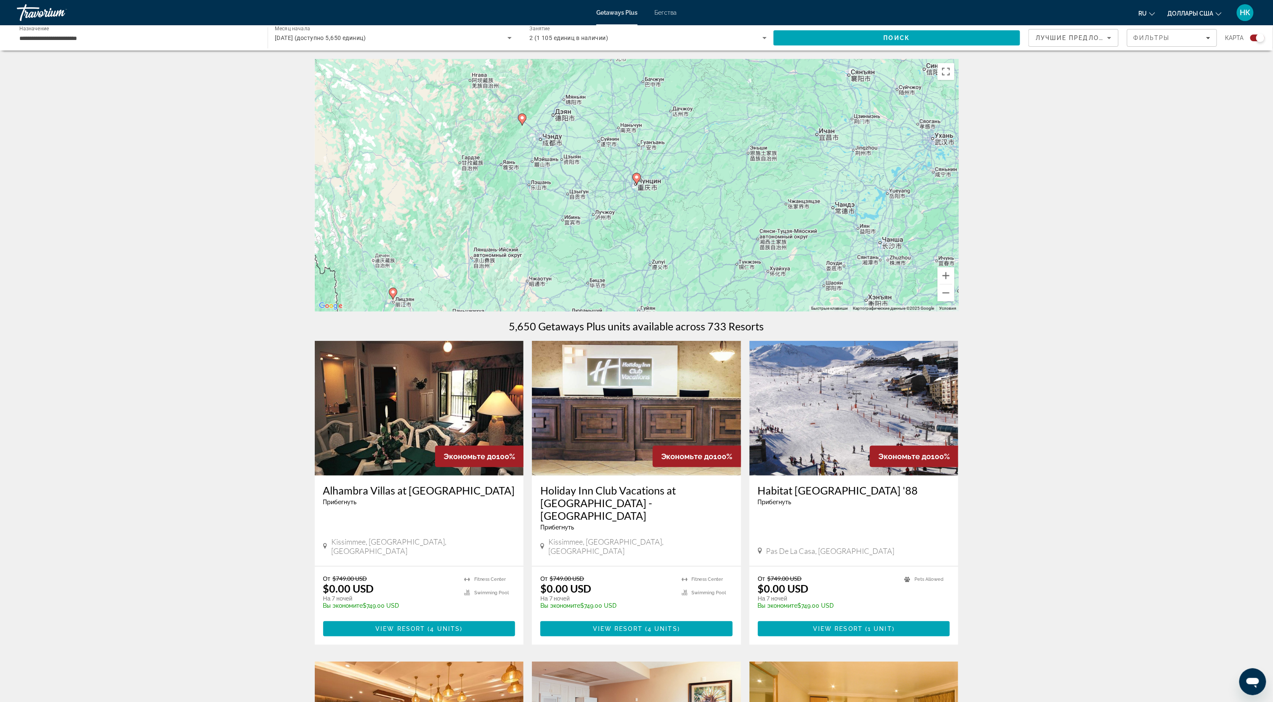
click at [638, 185] on gmp-advanced-marker "Основное содержание" at bounding box center [637, 179] width 8 height 13
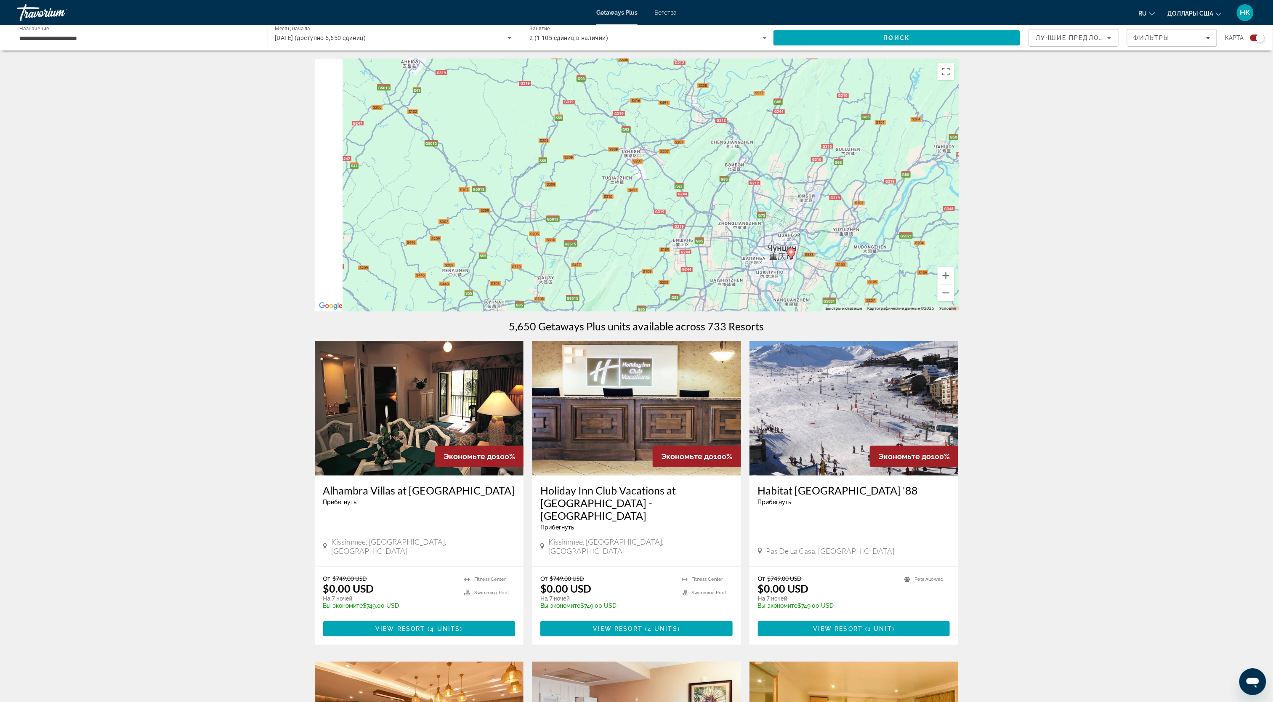
drag, startPoint x: 567, startPoint y: 178, endPoint x: 727, endPoint y: 253, distance: 176.3
click at [727, 254] on div "Чтобы активировать перетаскивание с помощью клавиатуры, нажмите Alt + Ввод. Пос…" at bounding box center [637, 185] width 644 height 253
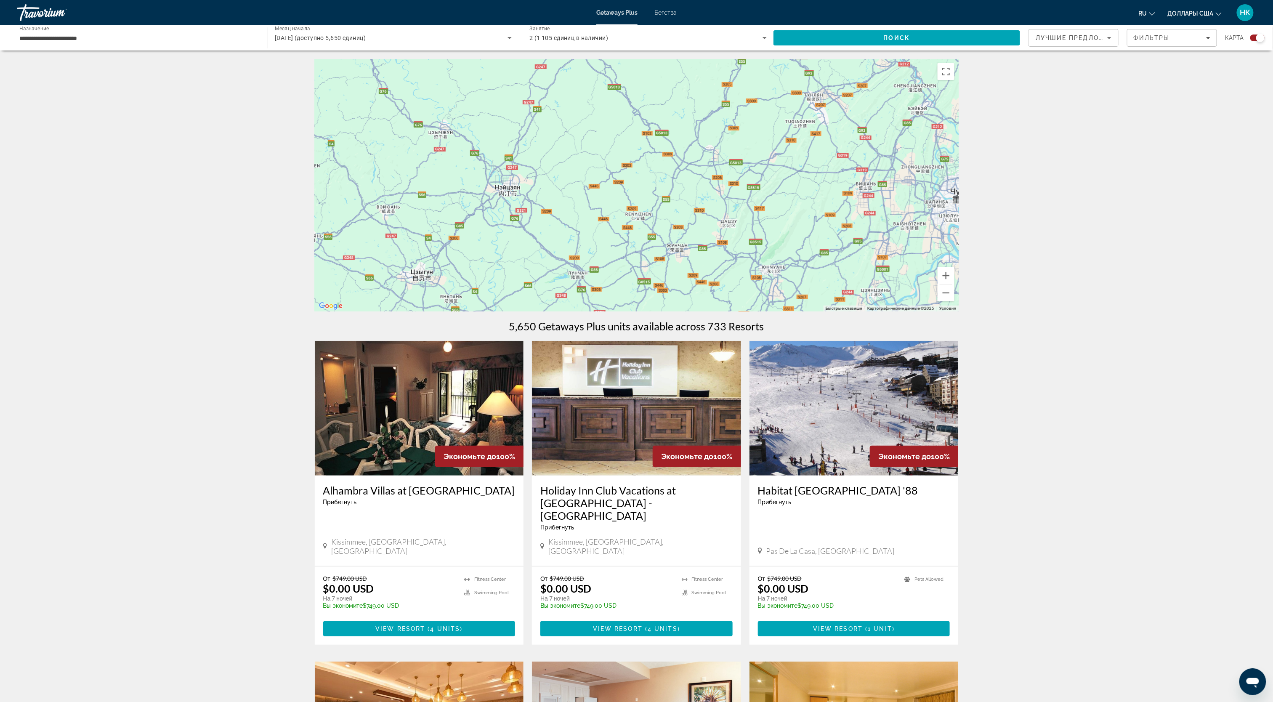
drag, startPoint x: 568, startPoint y: 193, endPoint x: 732, endPoint y: 136, distance: 173.9
click at [732, 136] on div "Чтобы активировать перетаскивание с помощью клавиатуры, нажмите Alt + Ввод. Пос…" at bounding box center [637, 185] width 644 height 253
click at [945, 291] on button "Уменьшить" at bounding box center [946, 293] width 17 height 17
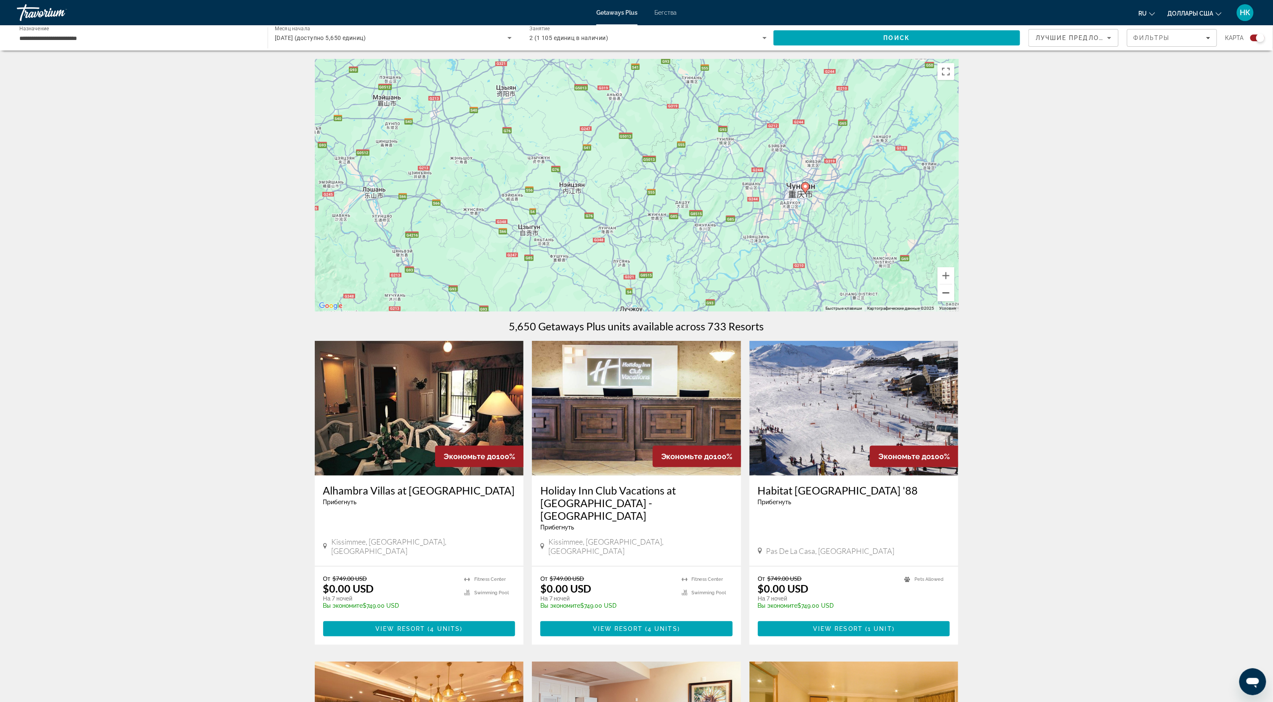
click at [945, 291] on button "Уменьшить" at bounding box center [946, 293] width 17 height 17
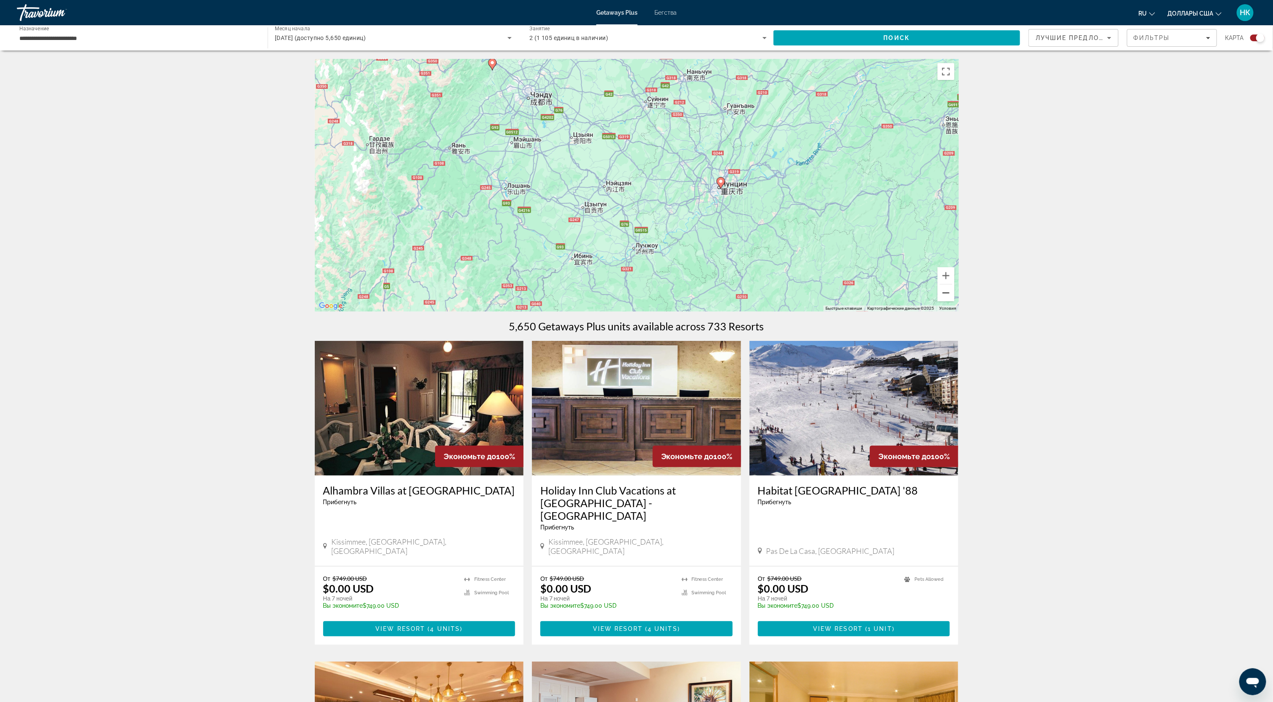
click at [945, 291] on button "Уменьшить" at bounding box center [946, 293] width 17 height 17
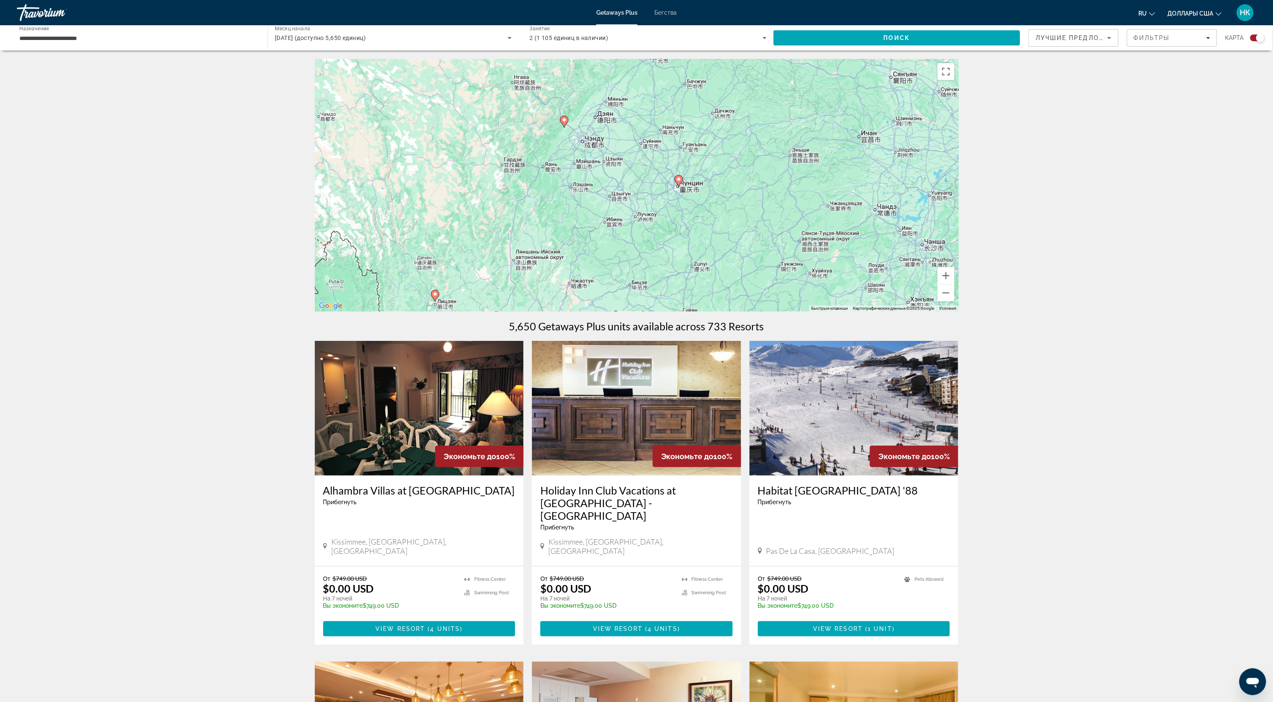
click at [563, 121] on image "Основное содержание" at bounding box center [564, 119] width 5 height 5
click at [563, 120] on image "Основное содержание" at bounding box center [564, 119] width 5 height 5
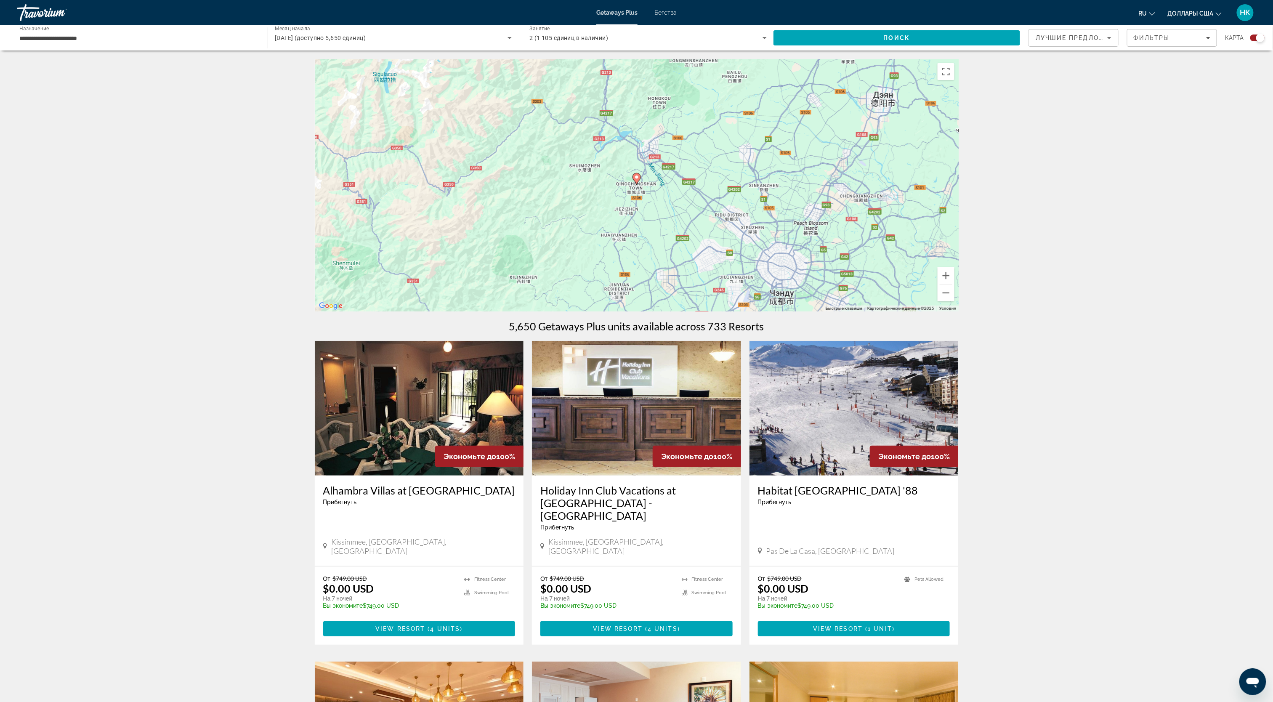
click at [639, 175] on icon "Основное содержание" at bounding box center [637, 179] width 8 height 12
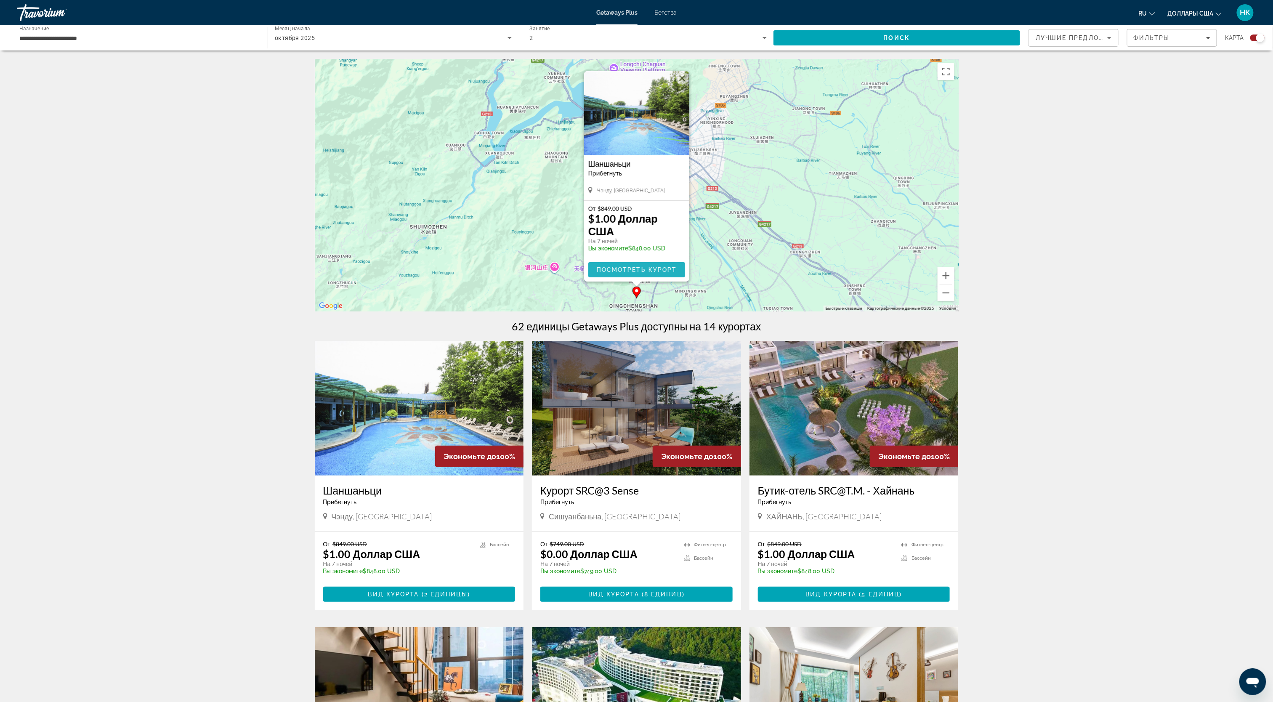
click at [660, 268] on span "Посмотреть курорт" at bounding box center [636, 269] width 80 height 7
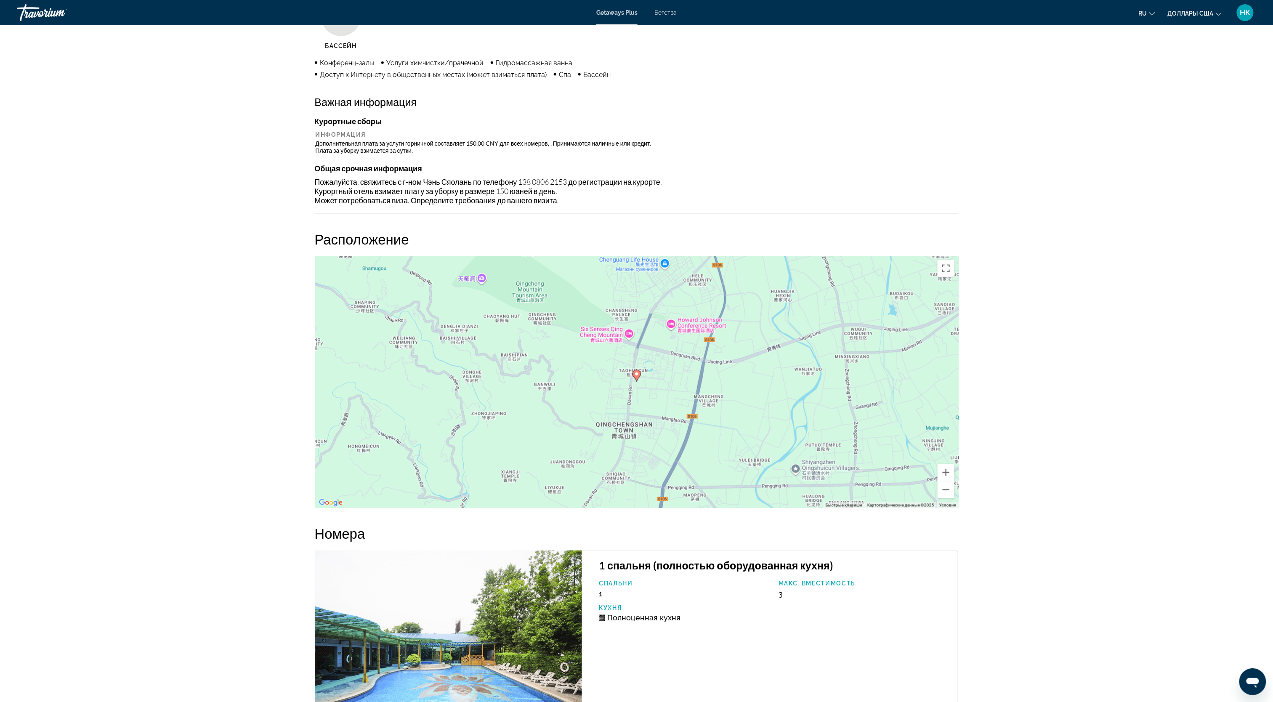
scroll to position [629, 0]
